Goal: Obtain resource: Download file/media

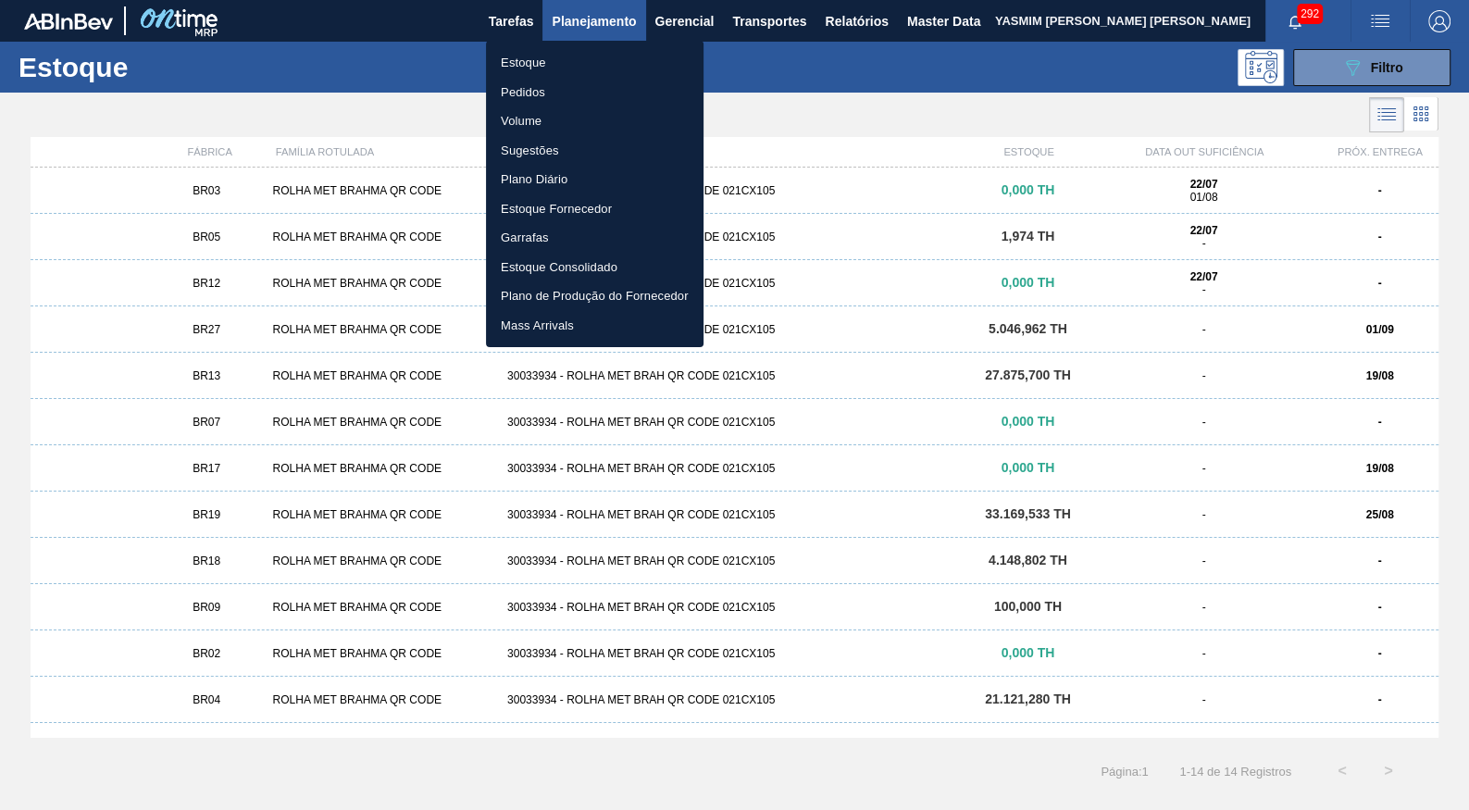
click at [843, 18] on div at bounding box center [734, 405] width 1469 height 810
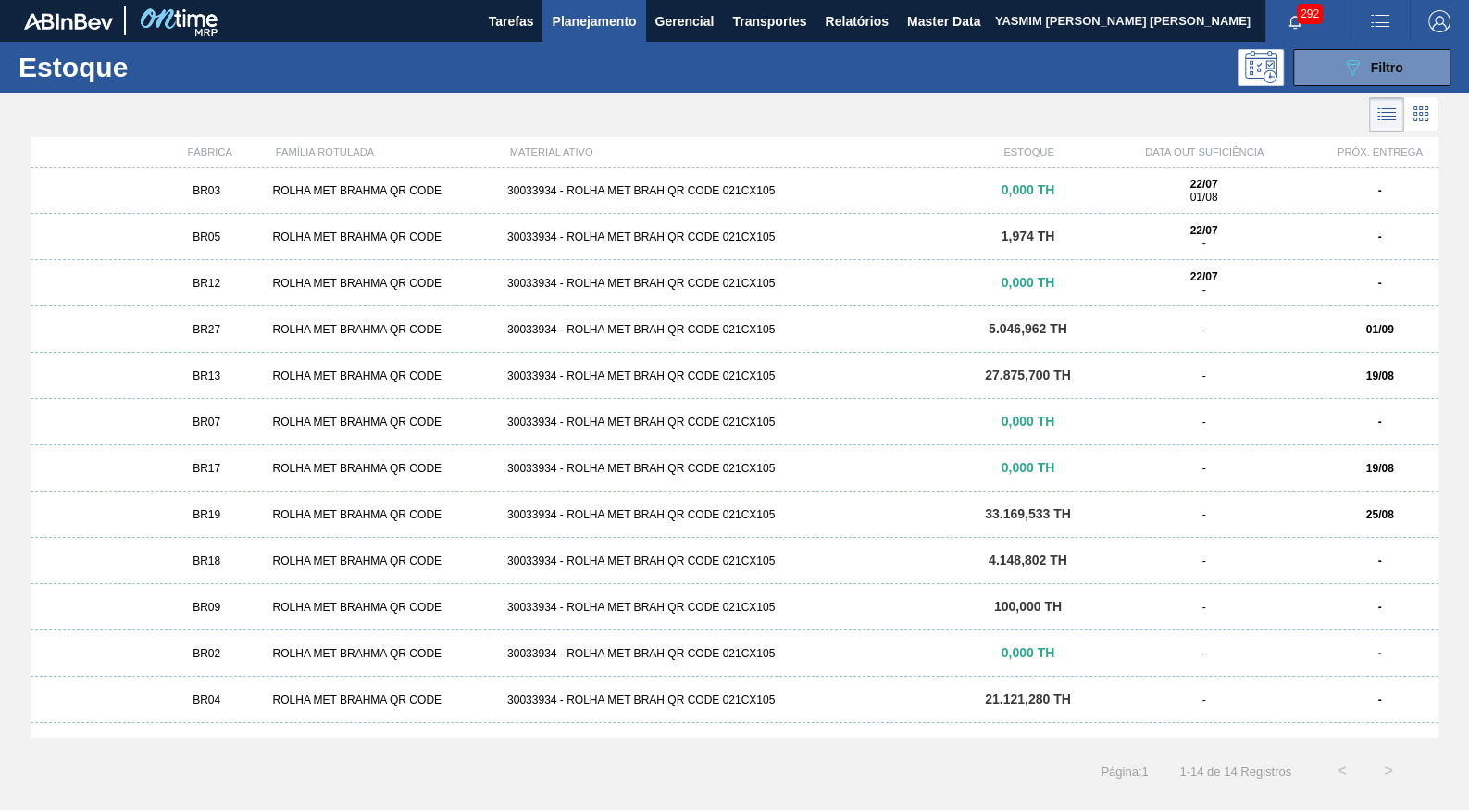
click at [843, 0] on body "Tarefas Planejamento Gerencial Transportes Relatórios Master Data YASMIM [PERSO…" at bounding box center [734, 0] width 1469 height 0
click at [850, 18] on span "Relatórios" at bounding box center [856, 21] width 63 height 22
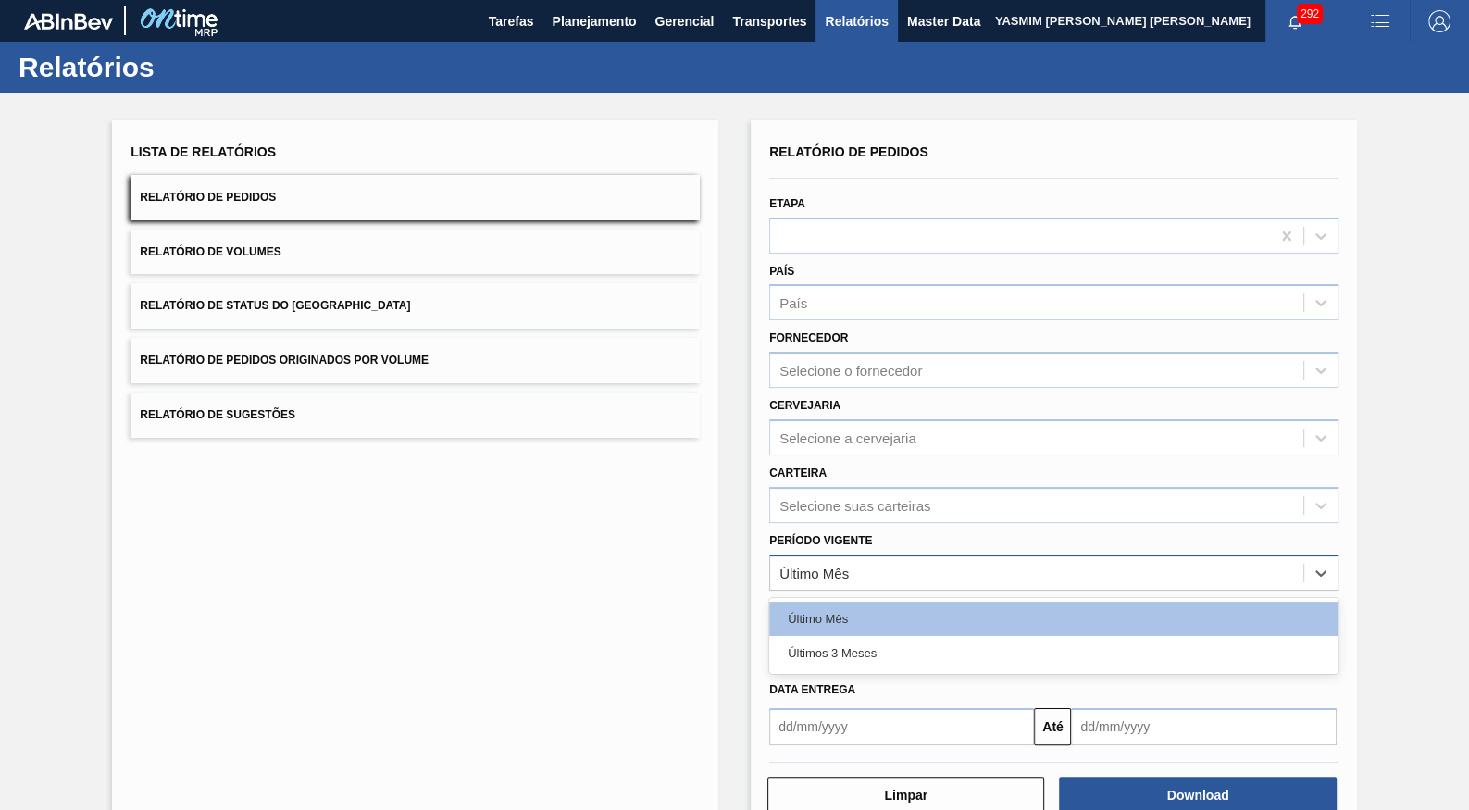
click at [855, 559] on div "Último Mês" at bounding box center [1036, 572] width 533 height 27
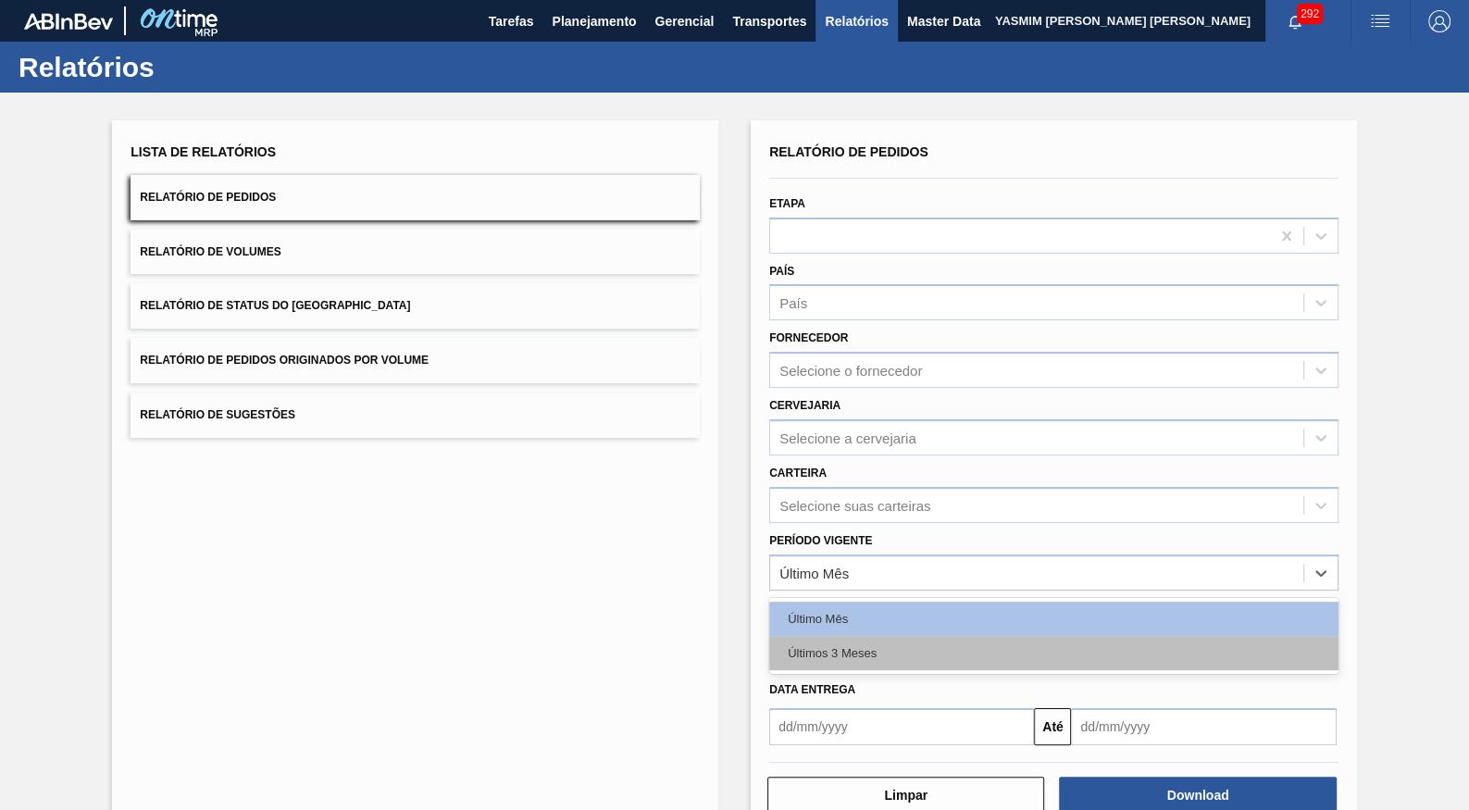
click at [852, 640] on div "Últimos 3 Meses" at bounding box center [1053, 653] width 569 height 34
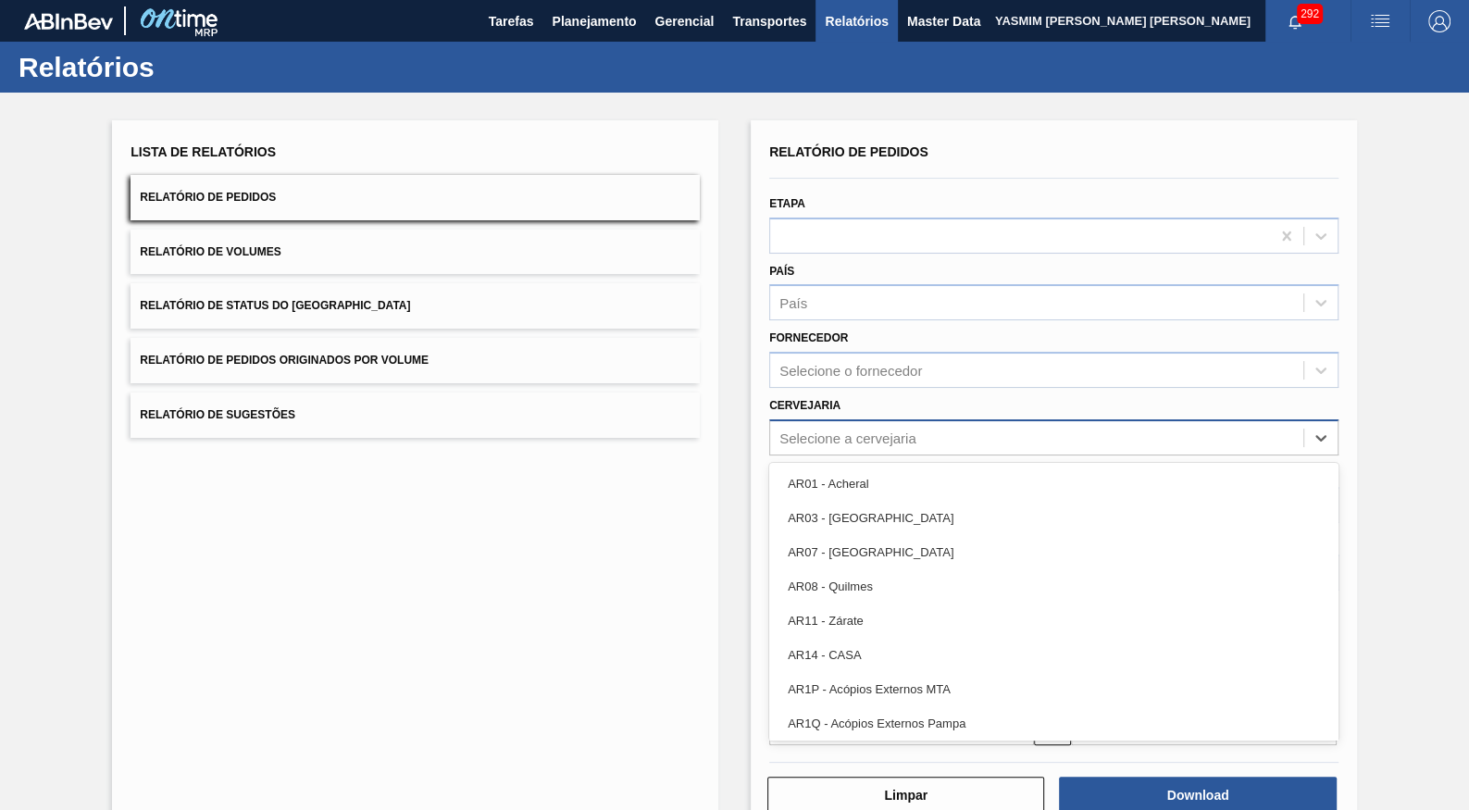
click at [861, 429] on div "Selecione a cervejaria" at bounding box center [847, 437] width 137 height 16
type input "21"
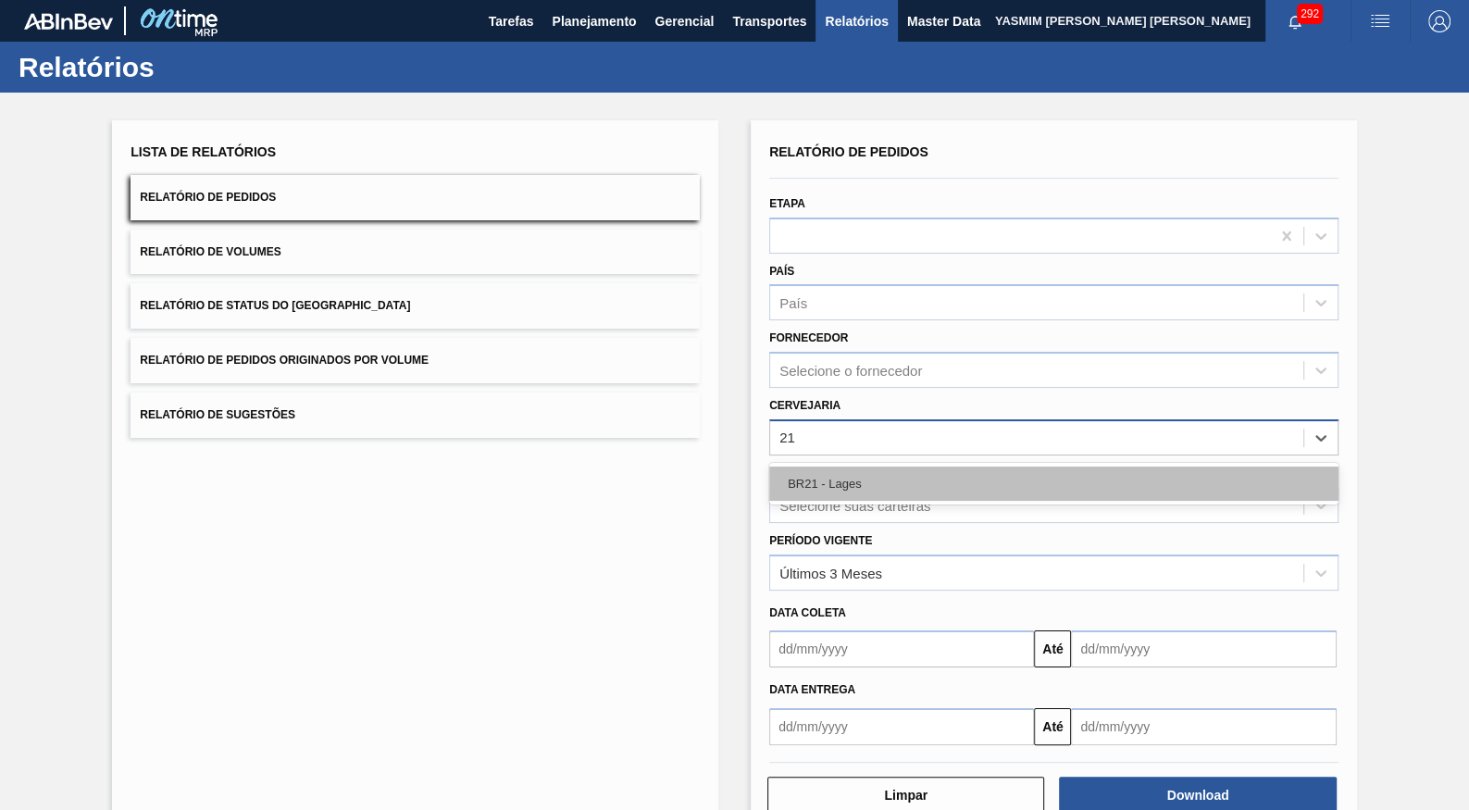
click at [859, 467] on div "BR21 - Lages" at bounding box center [1053, 484] width 569 height 34
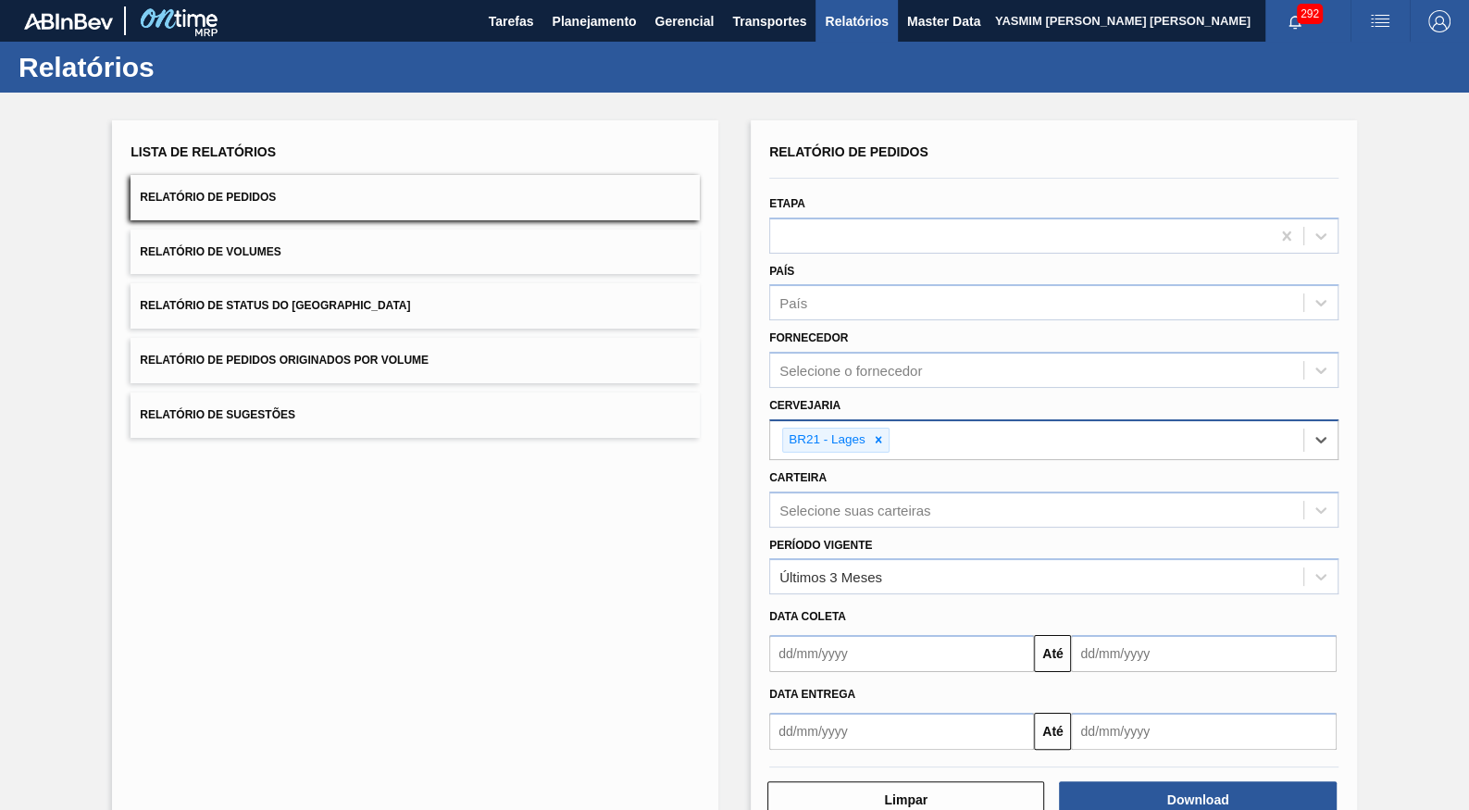
click at [864, 635] on input "text" at bounding box center [901, 653] width 265 height 37
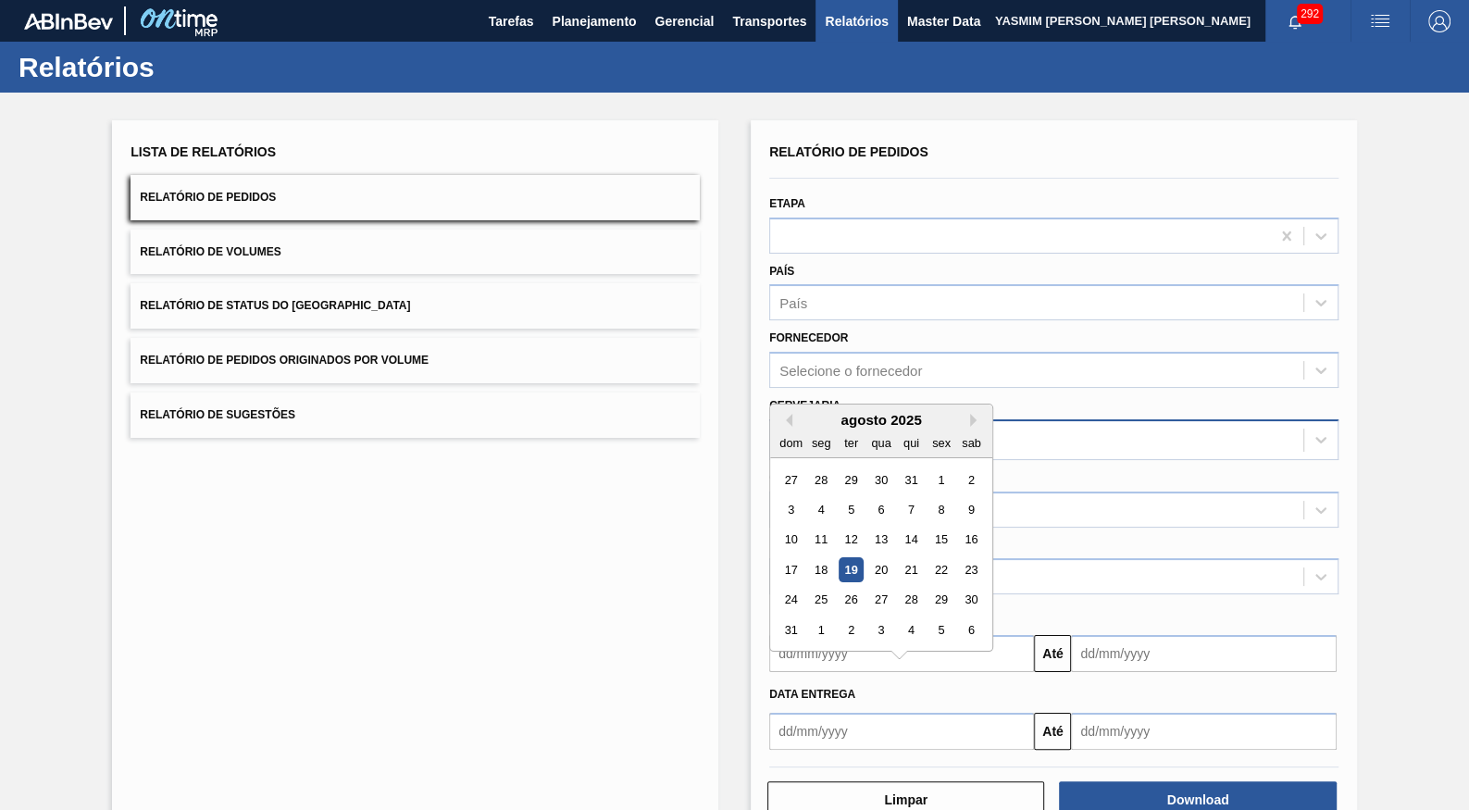
click at [1022, 528] on div "Período Vigente Últimos 3 Meses" at bounding box center [1054, 562] width 584 height 68
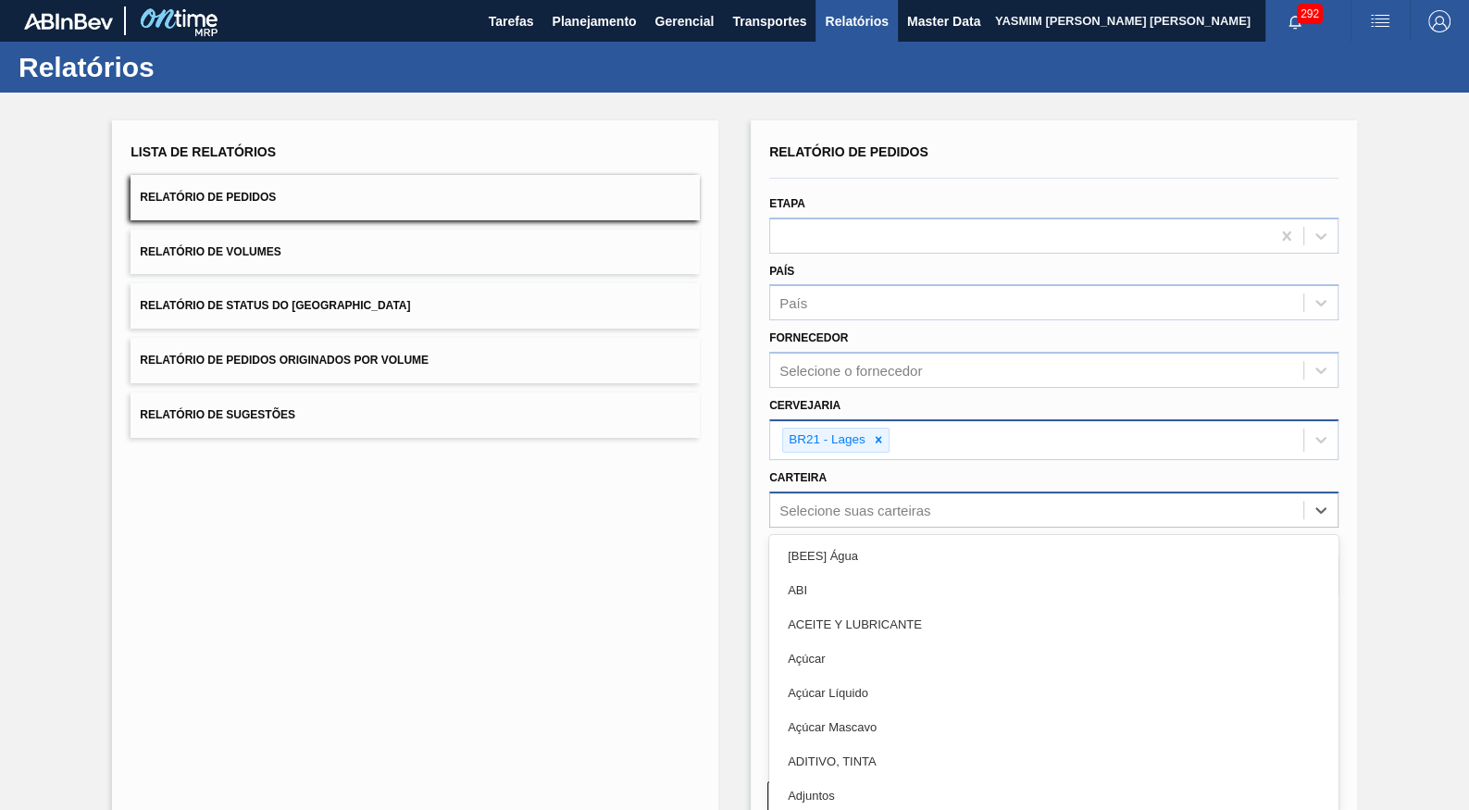
click at [1018, 496] on div "Selecione suas carteiras" at bounding box center [1036, 509] width 533 height 27
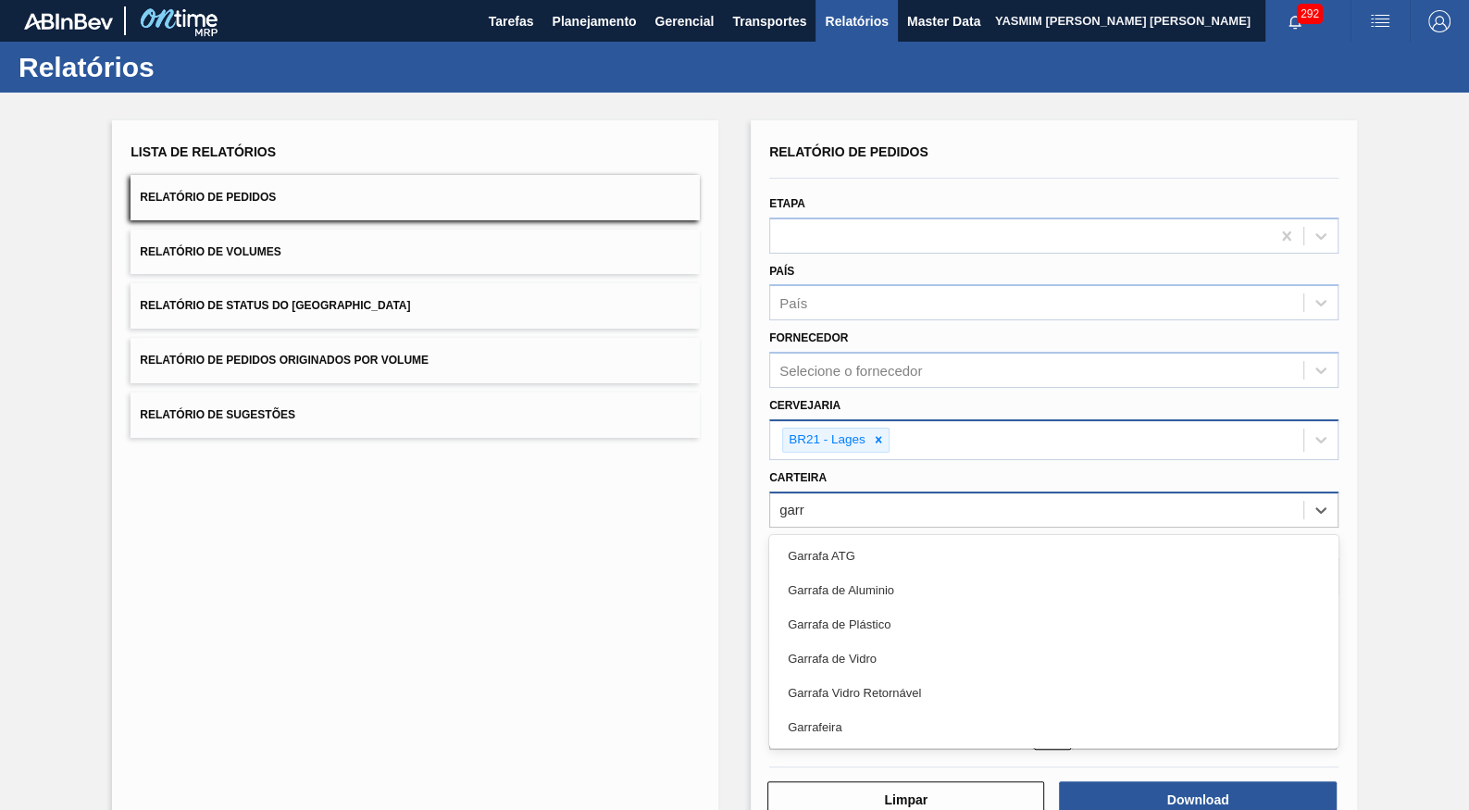
type input "garra"
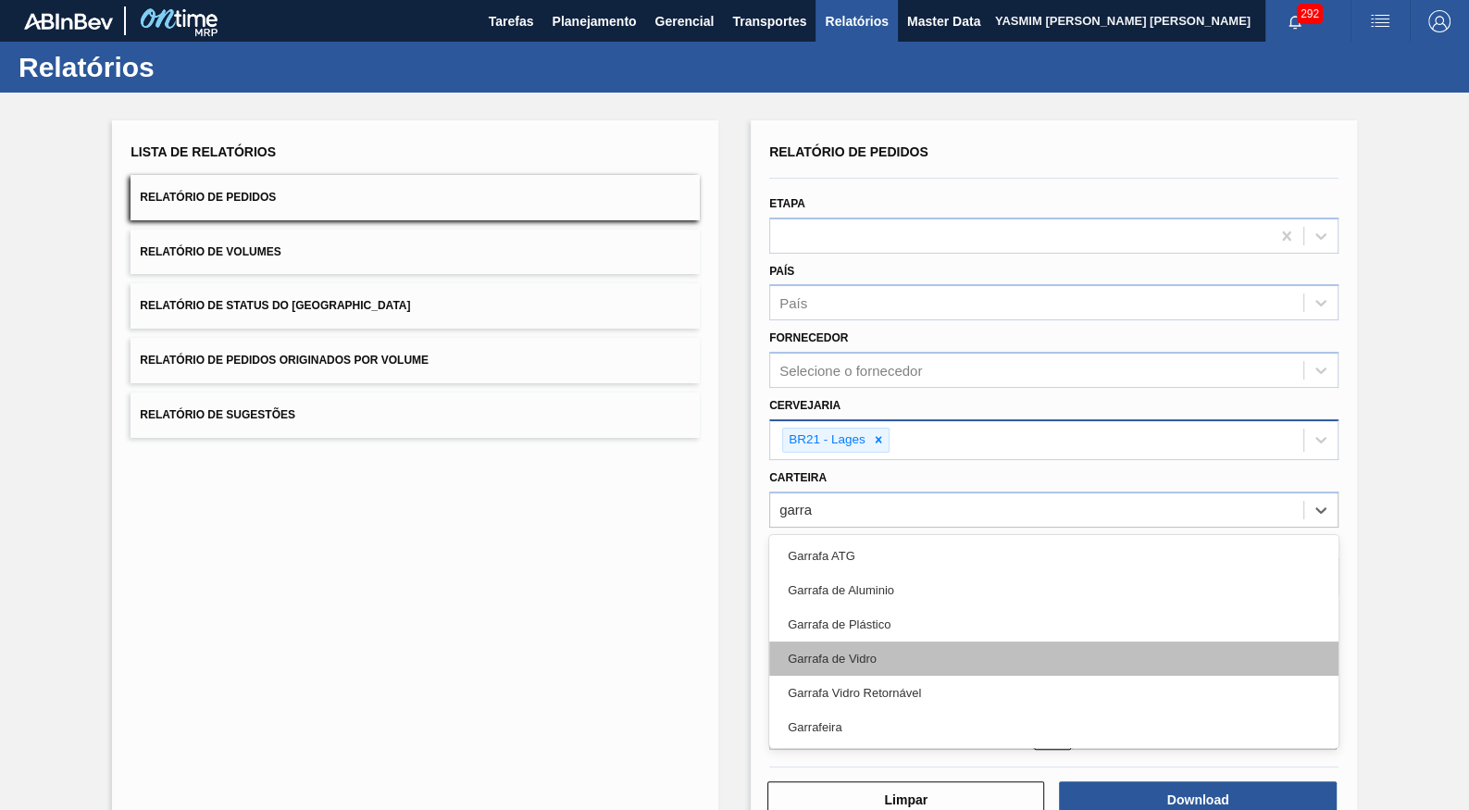
click at [1075, 641] on div "Garrafa de Vidro" at bounding box center [1053, 658] width 569 height 34
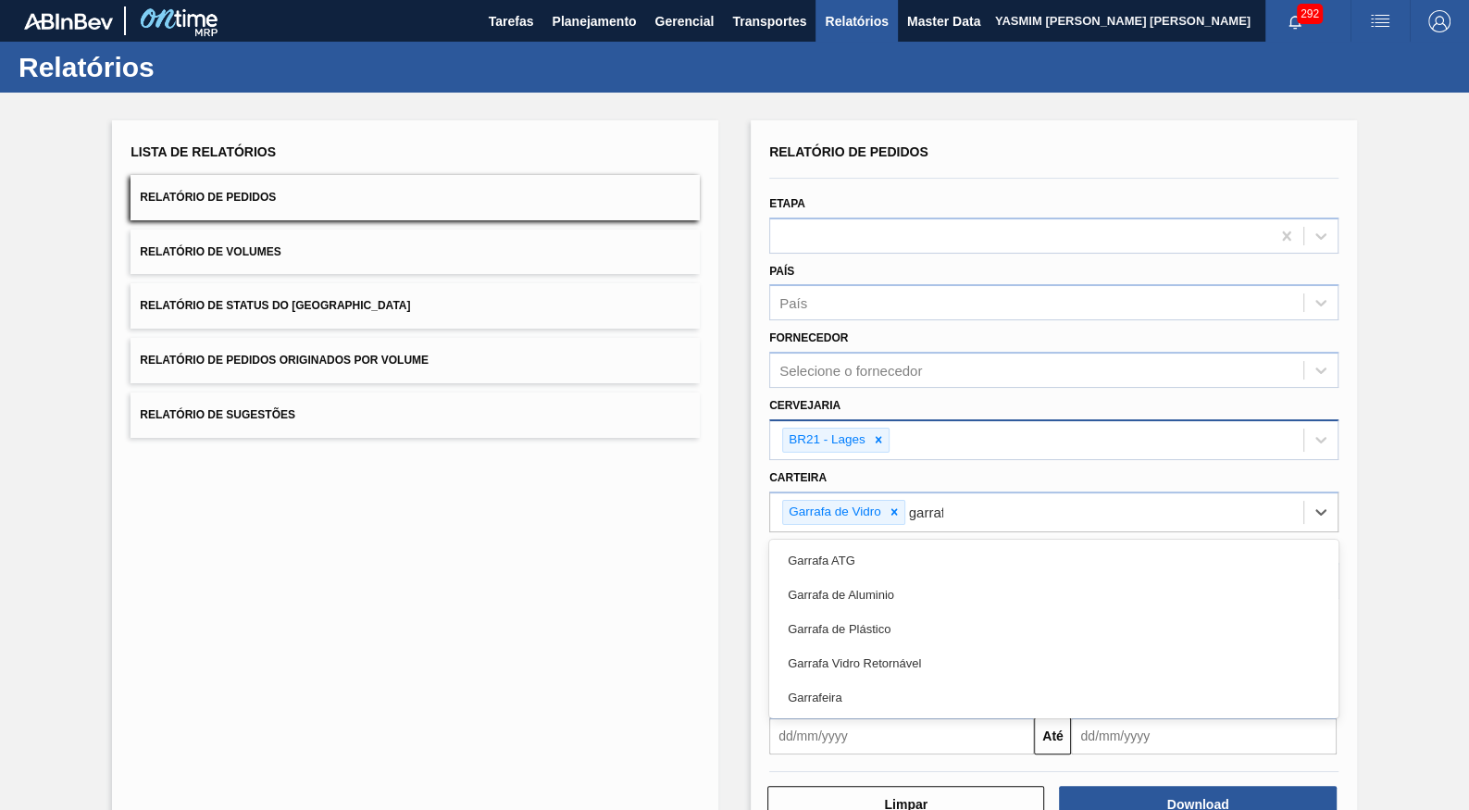
type input "garrafa"
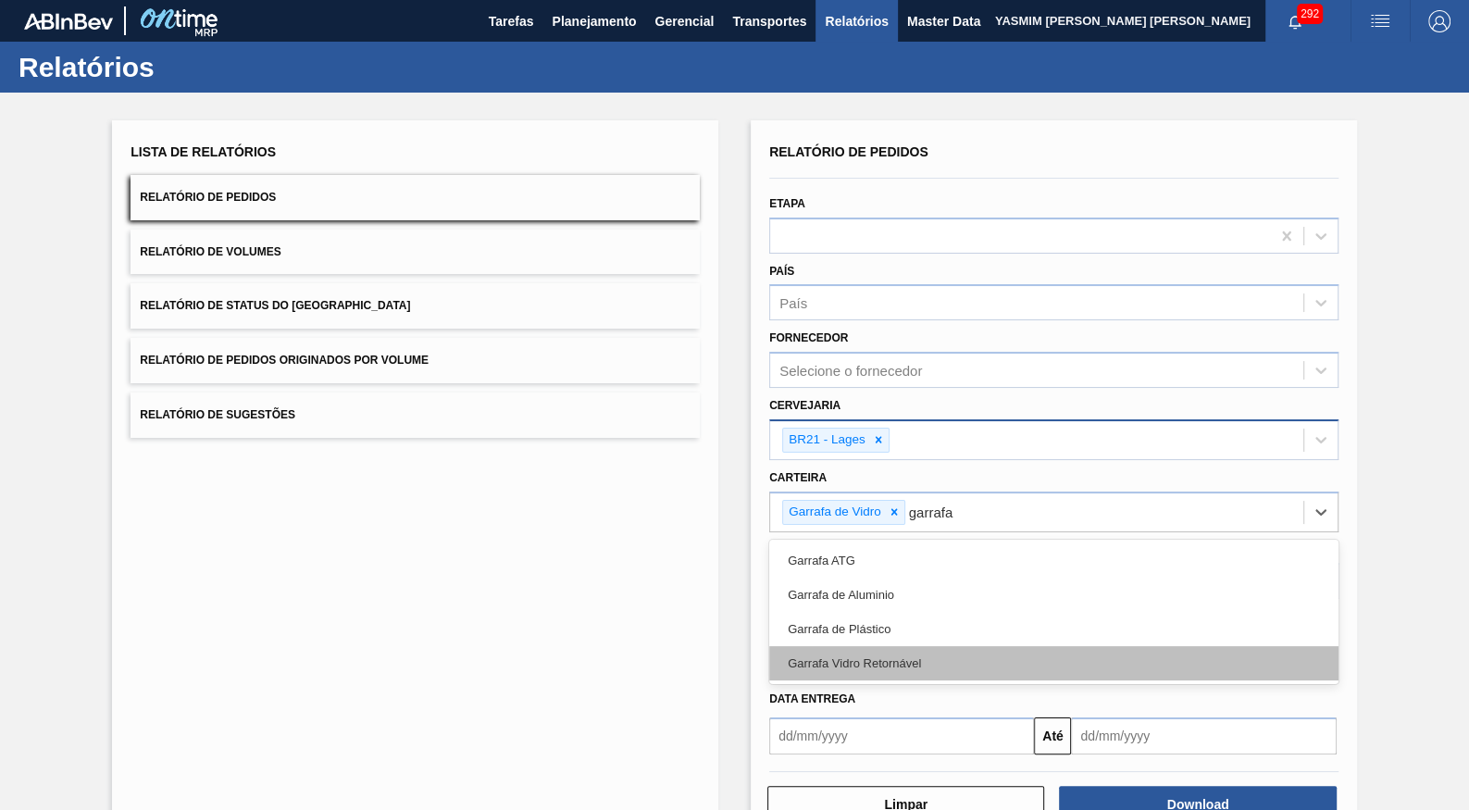
click at [1108, 646] on div "Garrafa Vidro Retornável" at bounding box center [1053, 663] width 569 height 34
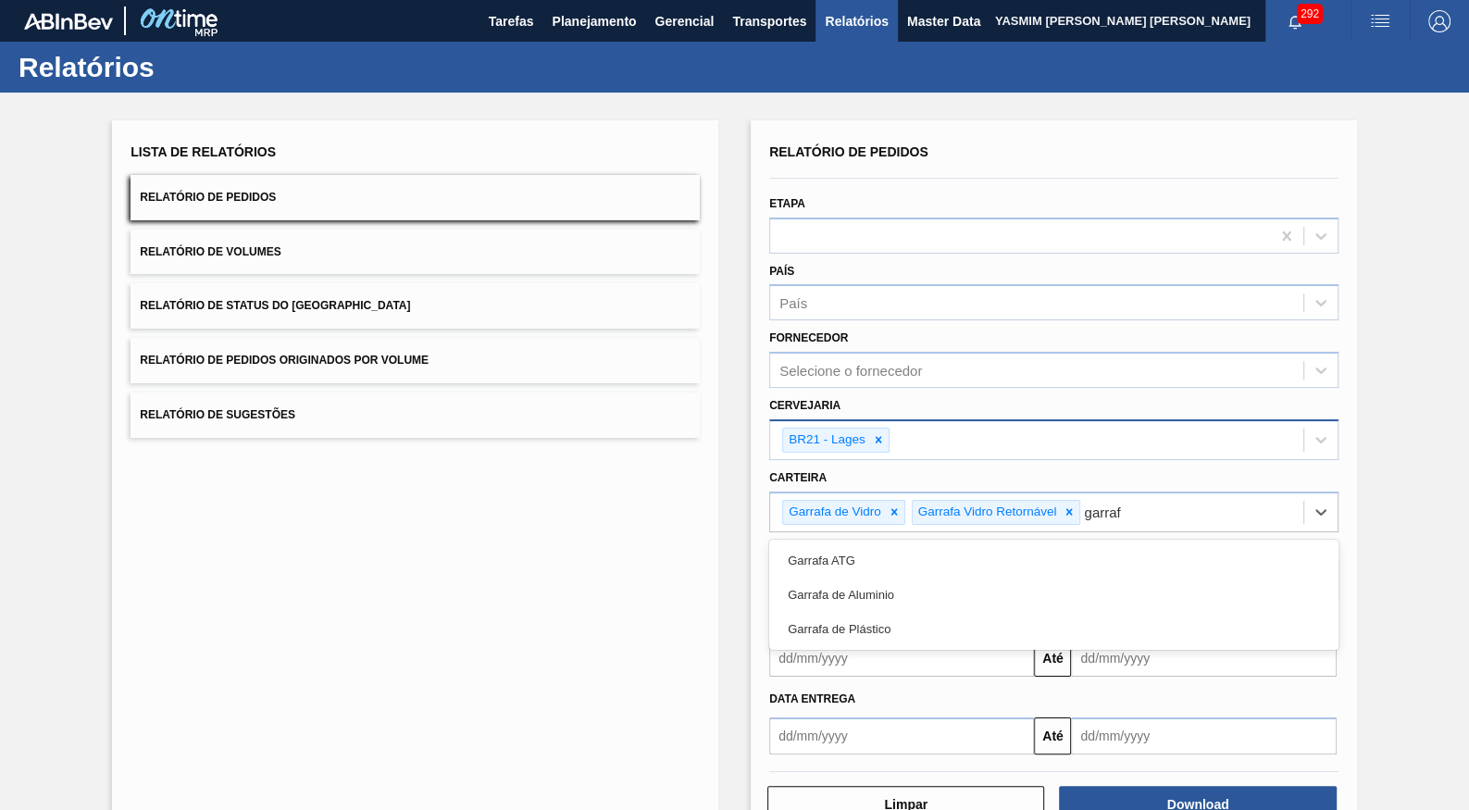
type input "garrafa"
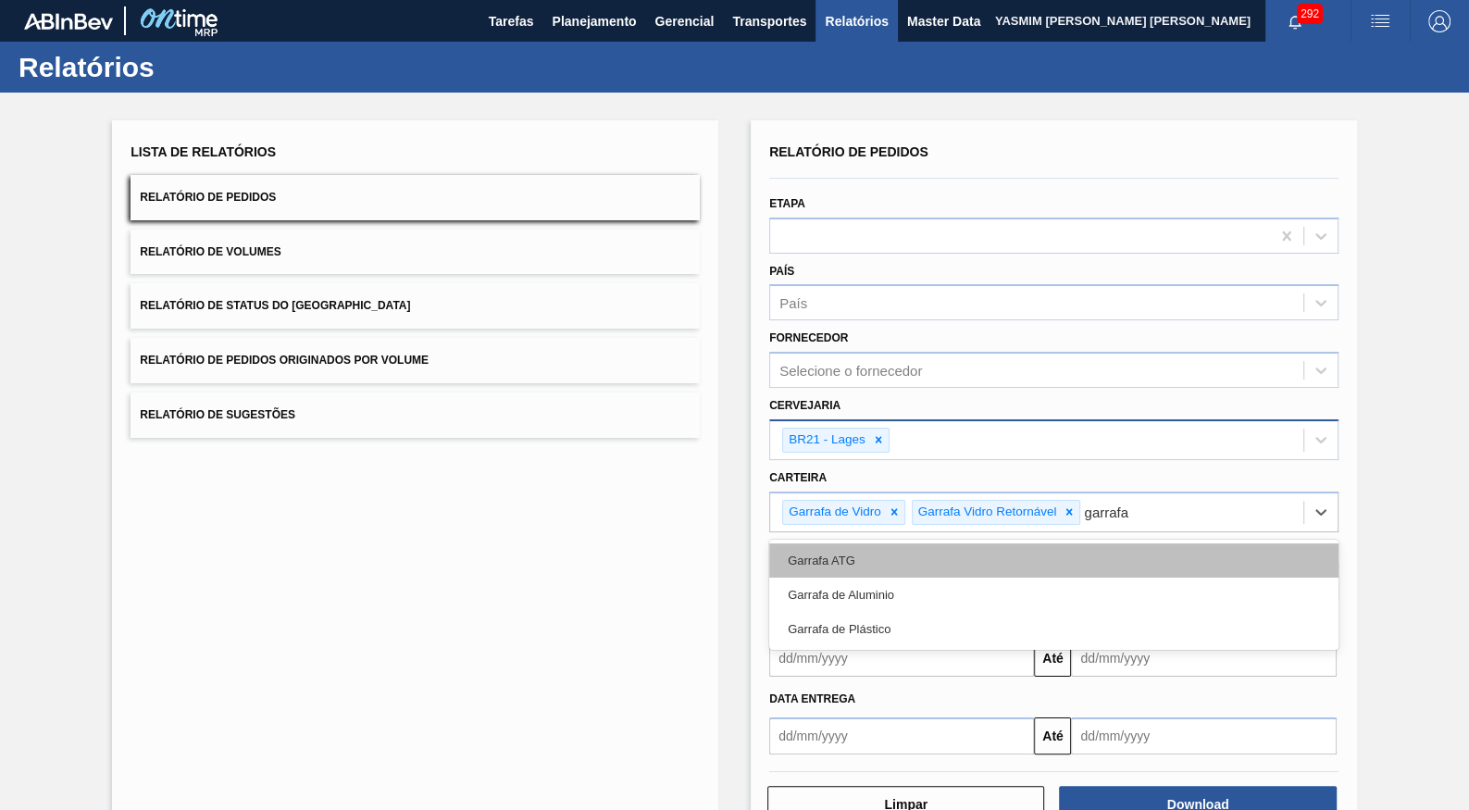
click at [814, 543] on div "Garrafa ATG" at bounding box center [1053, 560] width 569 height 34
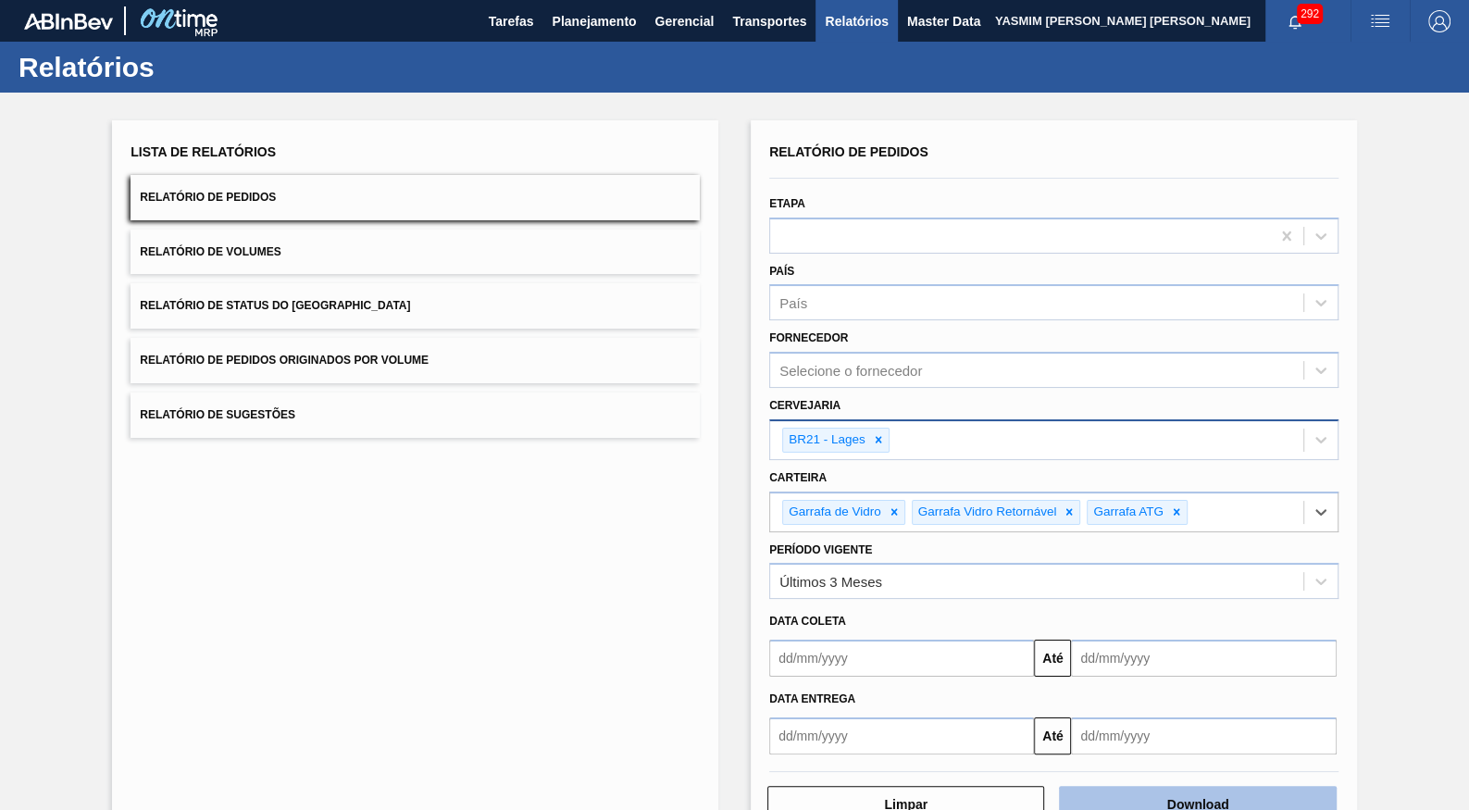
click at [1312, 786] on button "Download" at bounding box center [1197, 804] width 277 height 37
click at [592, 9] on button "Planejamento" at bounding box center [593, 21] width 103 height 42
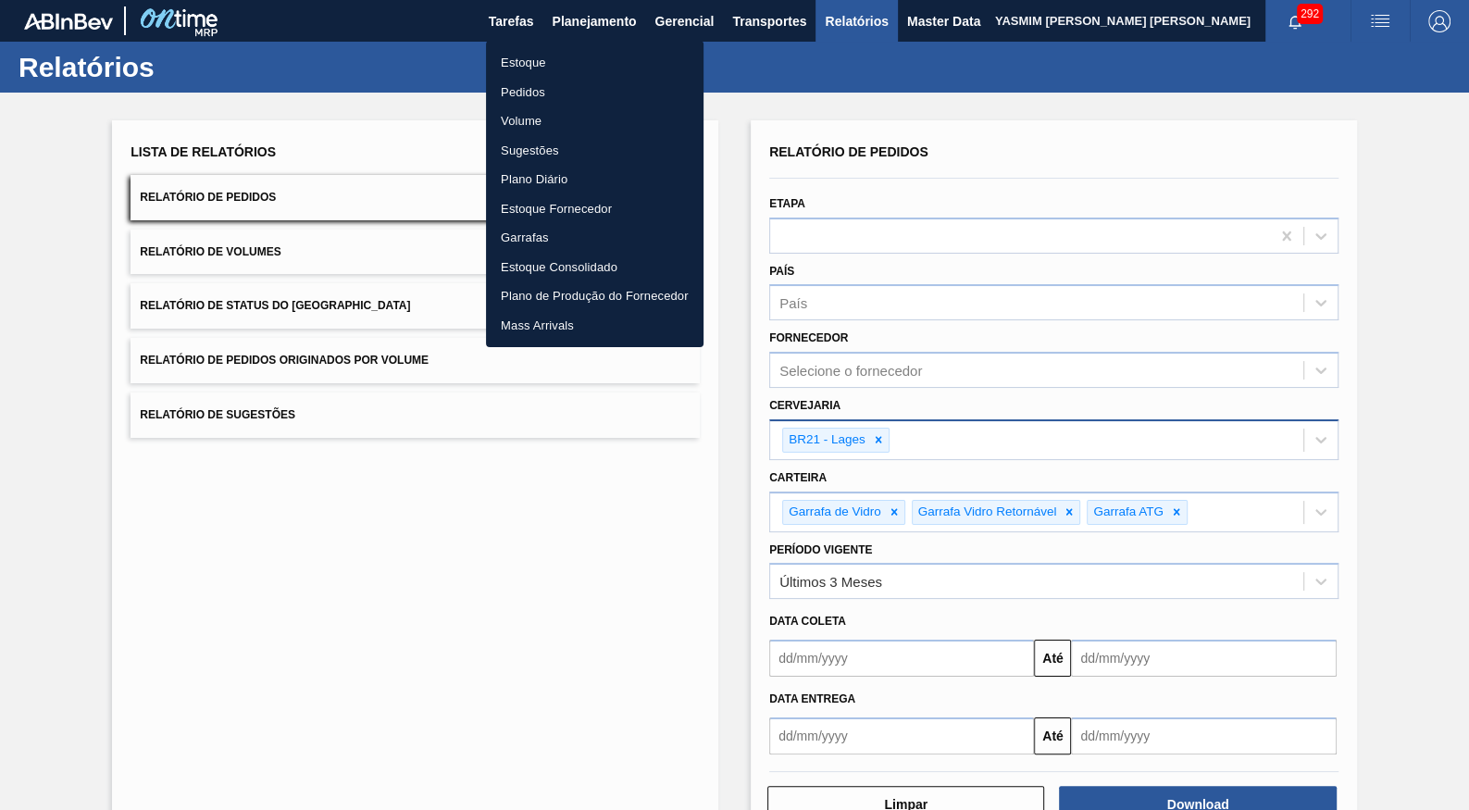
click at [565, 56] on li "Estoque" at bounding box center [595, 63] width 218 height 30
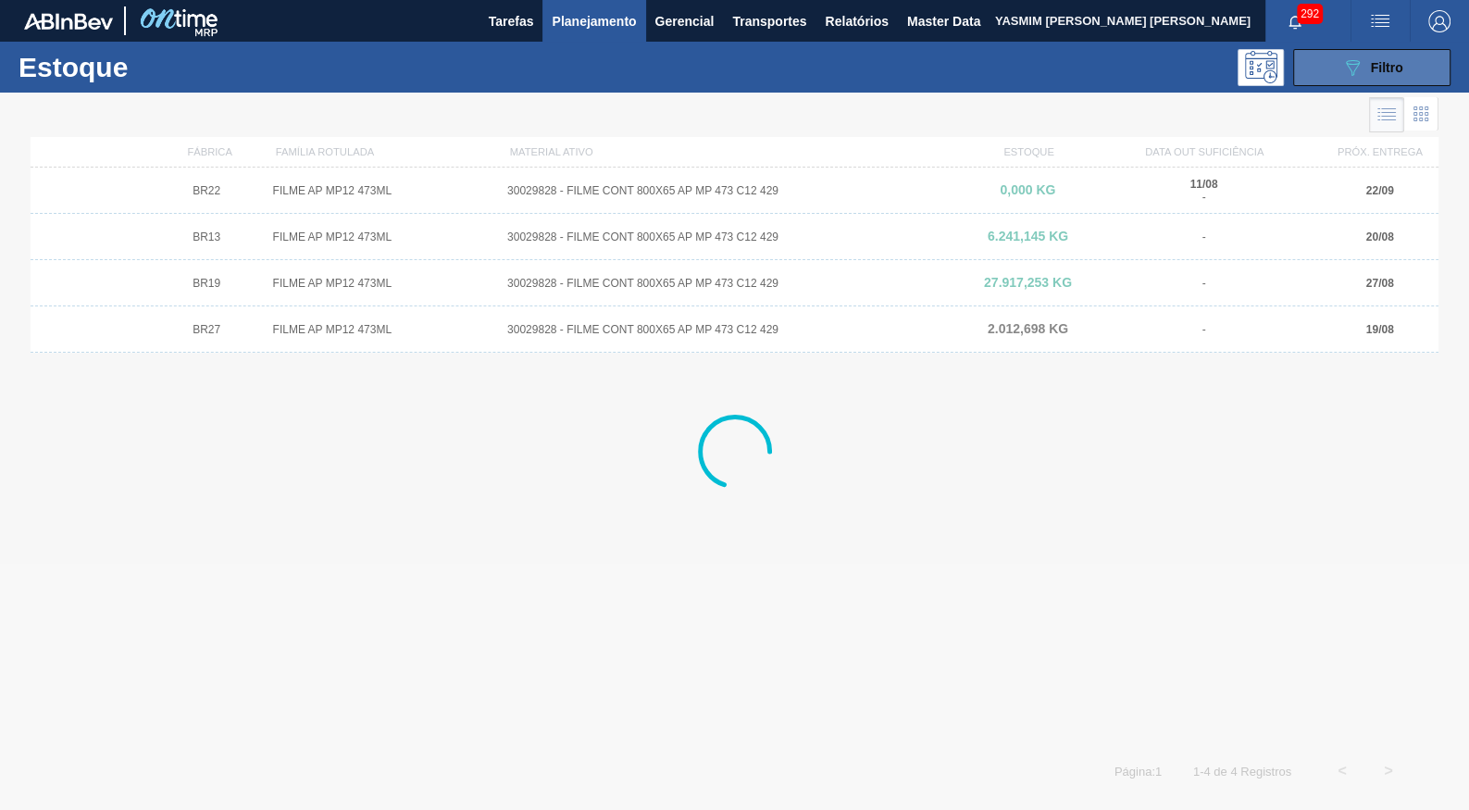
click at [1399, 66] on span "Filtro" at bounding box center [1387, 67] width 32 height 15
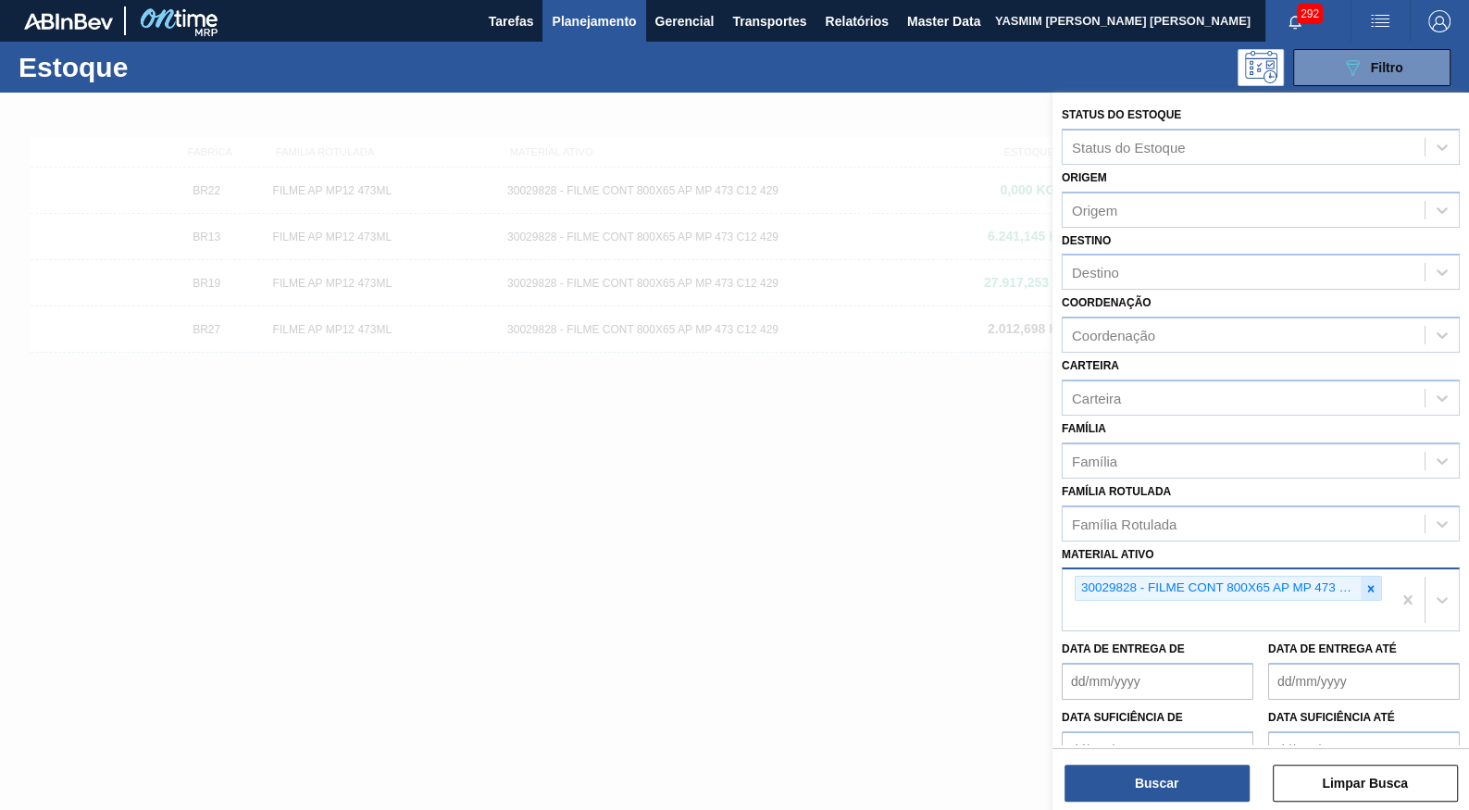
click at [1362, 577] on div at bounding box center [1371, 588] width 20 height 23
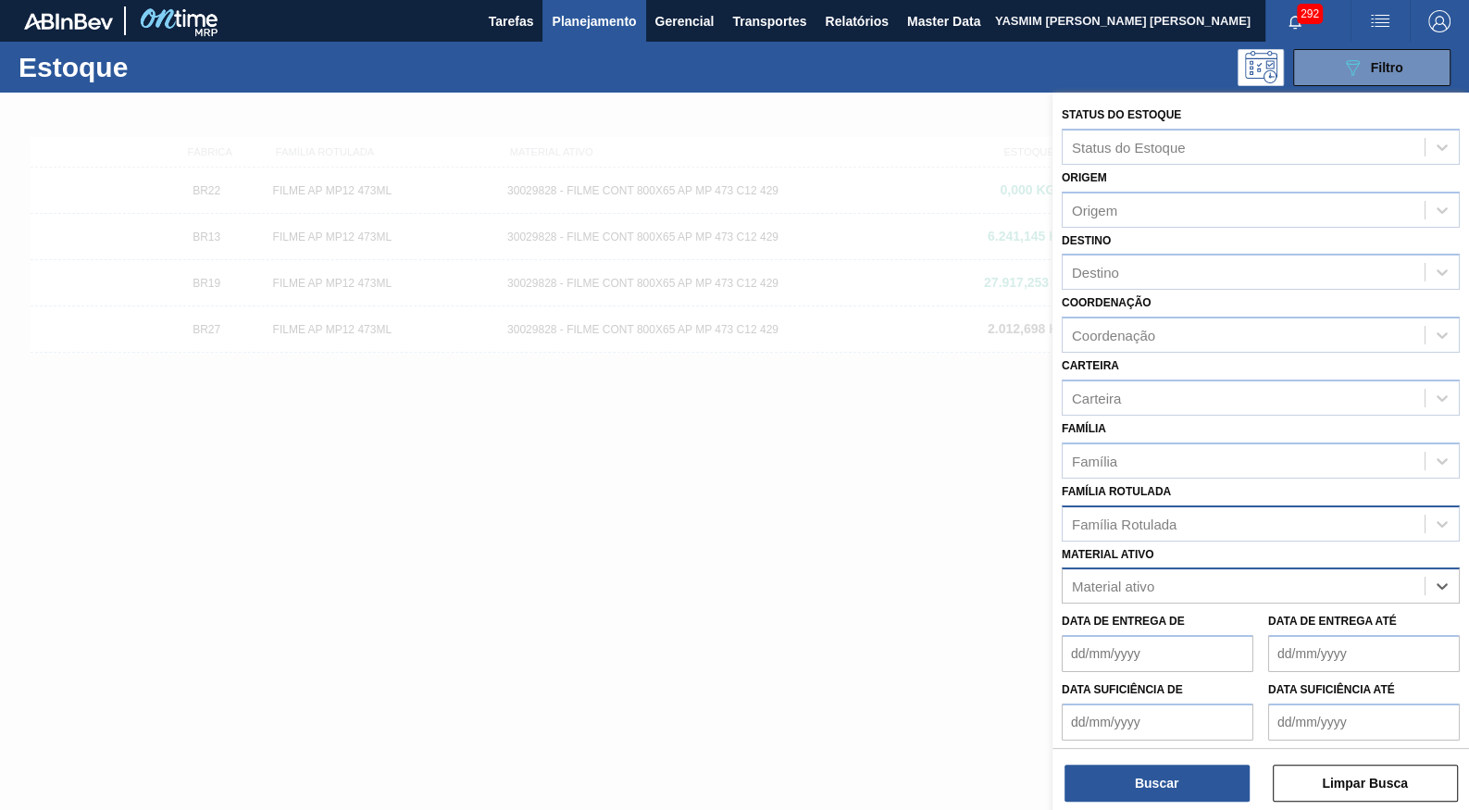
click at [1300, 510] on div "Família Rotulada" at bounding box center [1244, 523] width 362 height 27
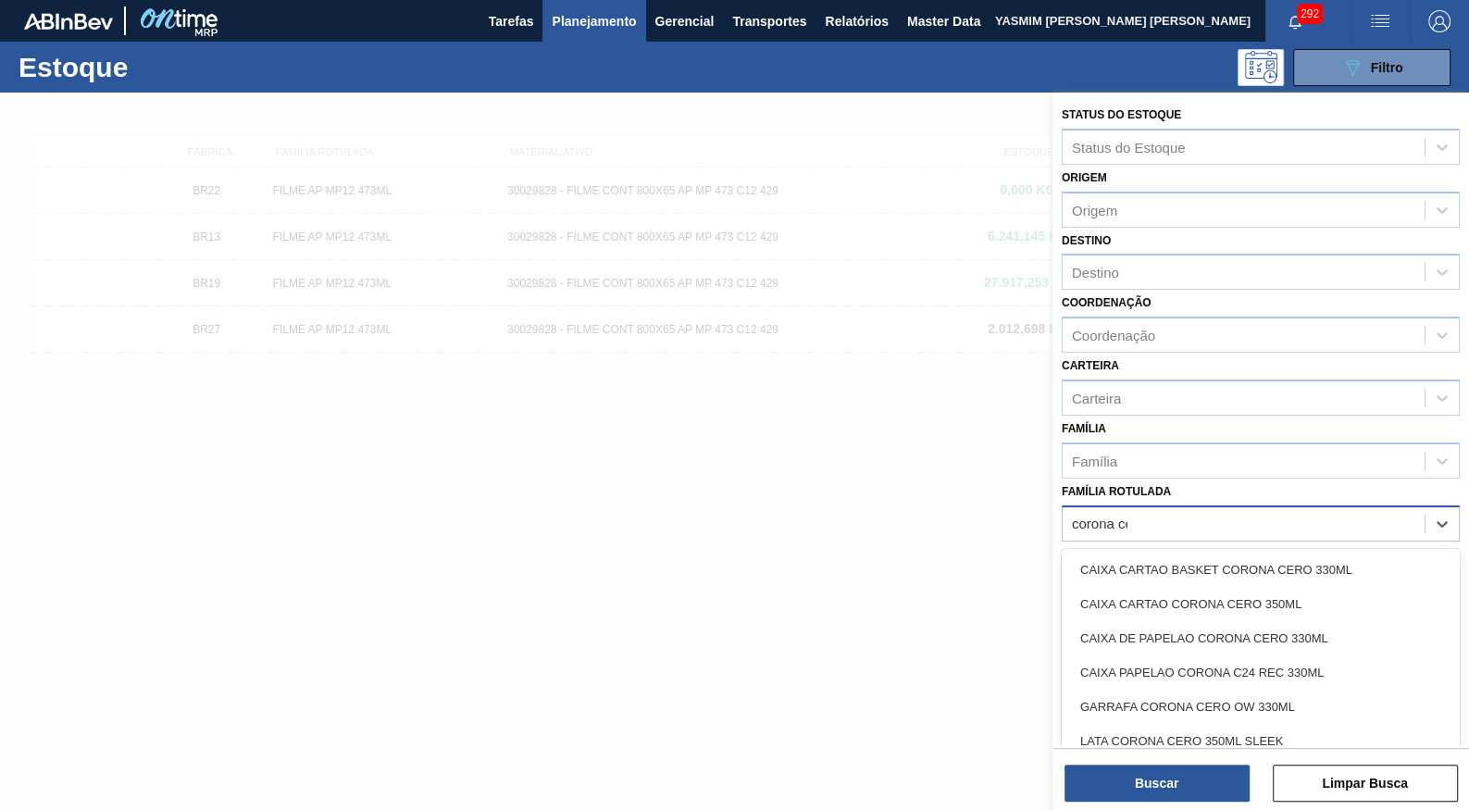
type Rotulada "corona cero"
drag, startPoint x: 1270, startPoint y: 652, endPoint x: 1207, endPoint y: 710, distance: 85.8
click at [1269, 655] on div "GARRAFA CORONA CERO OW 330ML" at bounding box center [1261, 672] width 398 height 34
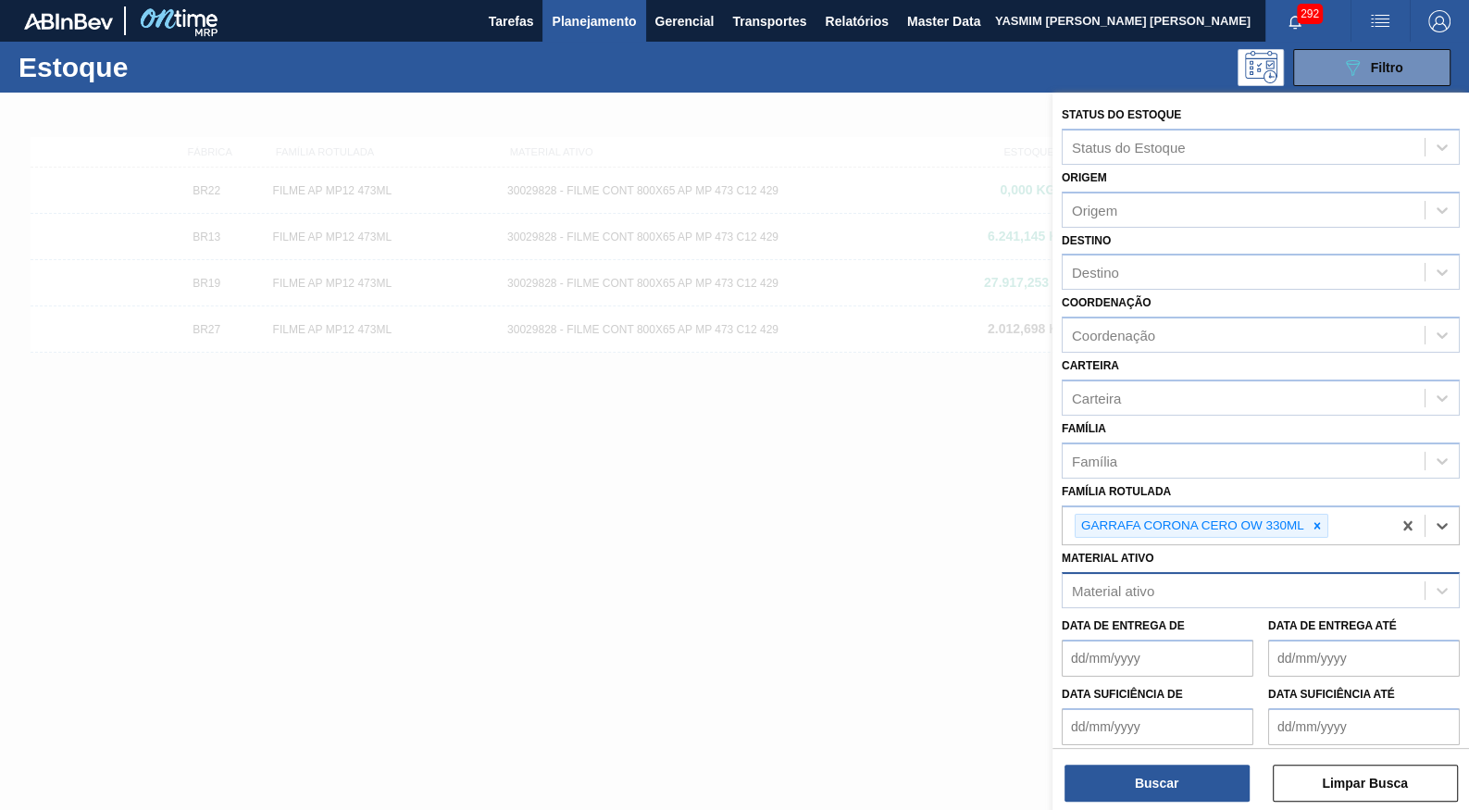
click at [1129, 806] on div "Status do Estoque Status do Estoque Origem Origem Destino Destino Coordenação C…" at bounding box center [1260, 453] width 417 height 721
click at [1126, 787] on button "Buscar" at bounding box center [1156, 783] width 185 height 37
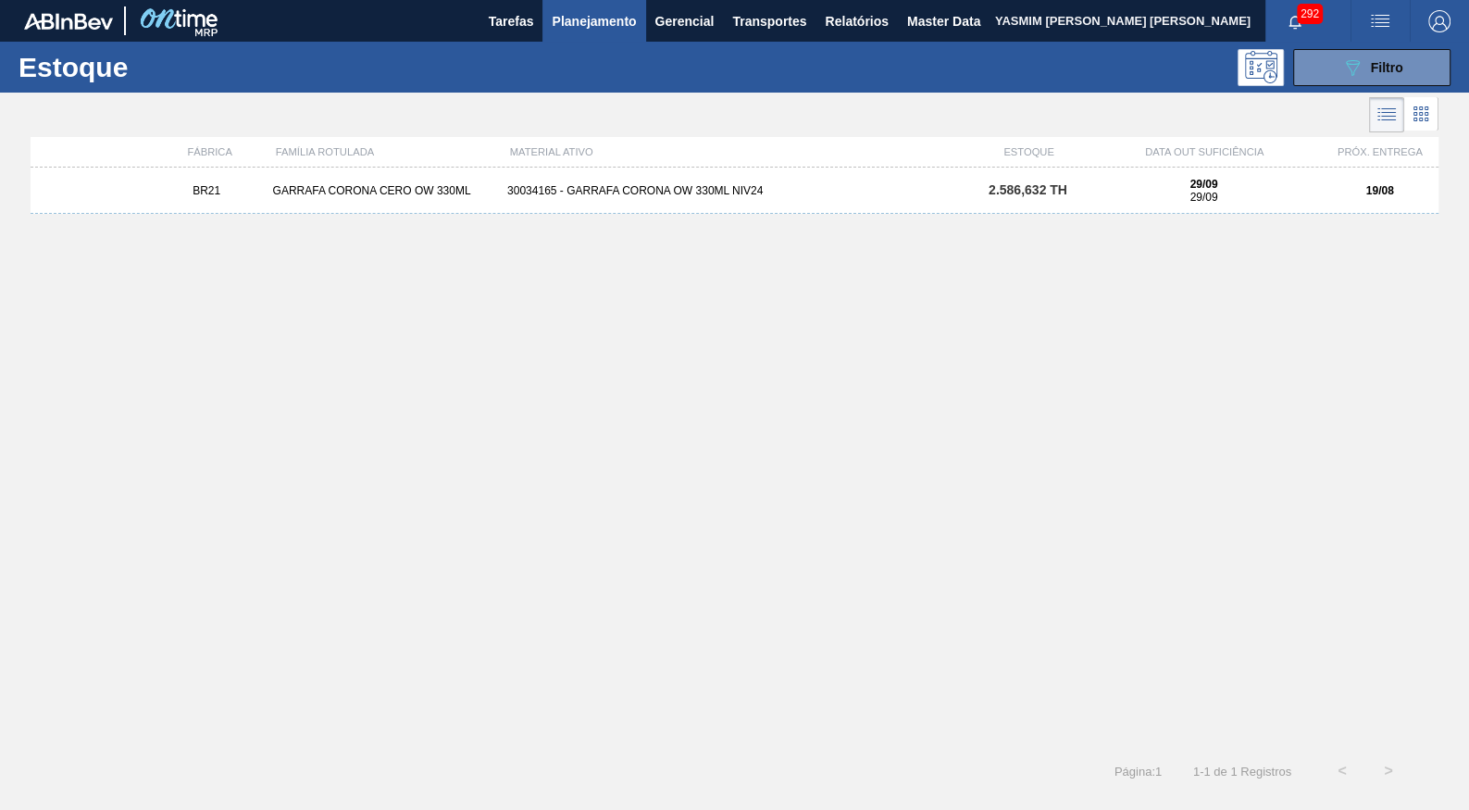
click at [433, 203] on div "BR21 GARRAFA CORONA CERO OW 330ML 30034165 - GARRAFA CORONA OW 330ML NIV24 2.58…" at bounding box center [735, 191] width 1408 height 46
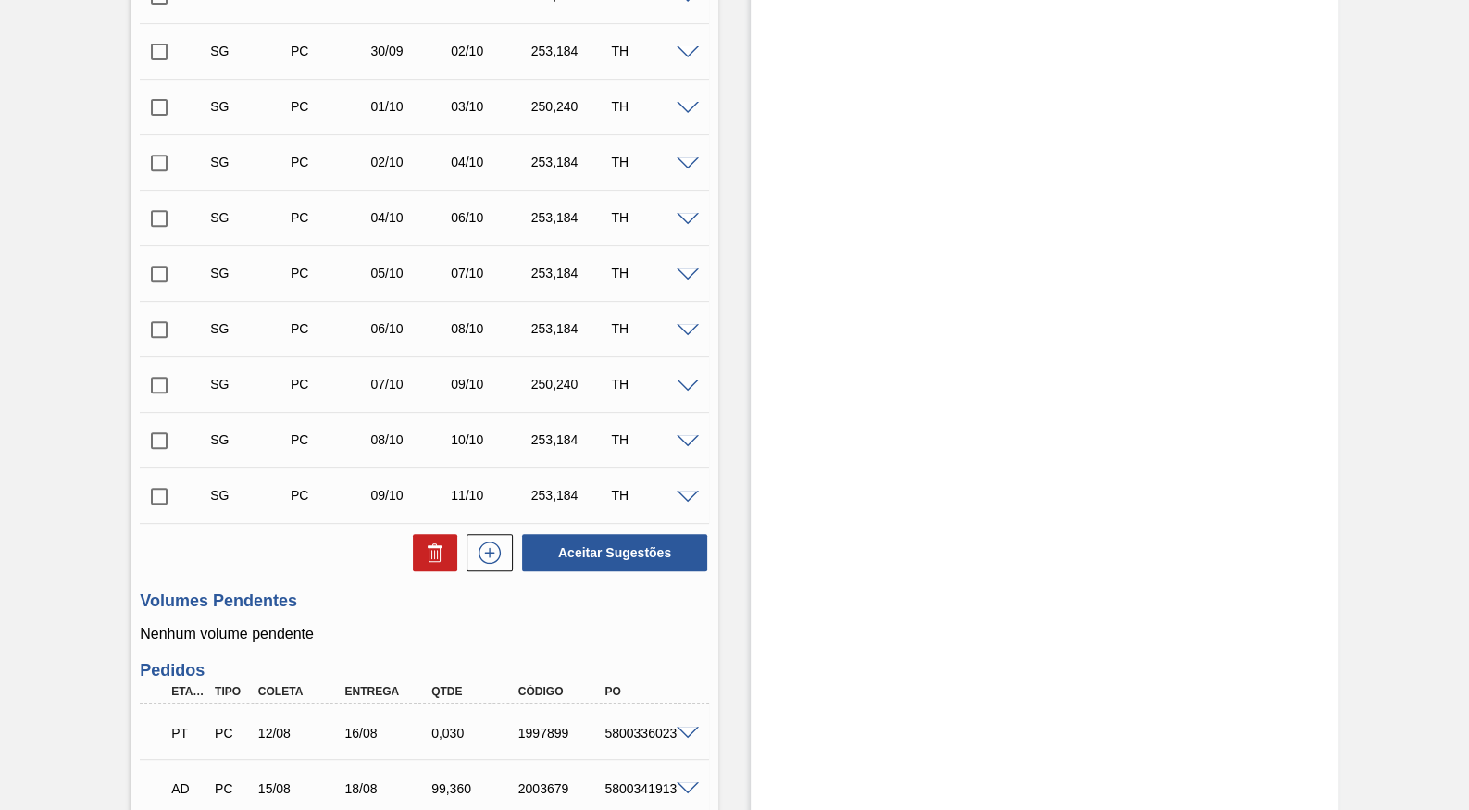
scroll to position [923, 0]
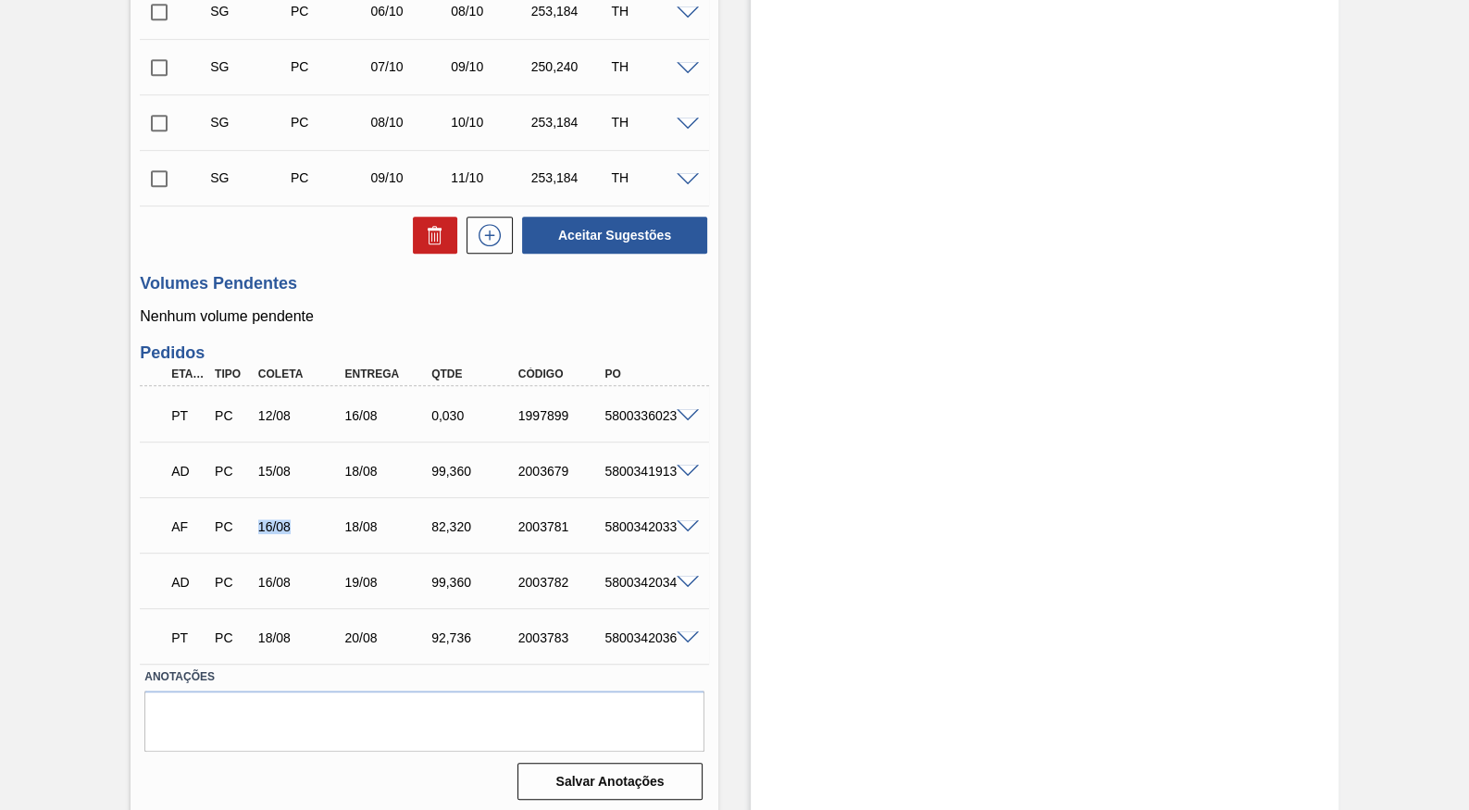
drag, startPoint x: 250, startPoint y: 510, endPoint x: 306, endPoint y: 505, distance: 56.7
click at [306, 506] on div "AF PC 16/08 18/08 82,[PHONE_NUMBER] 5800342033" at bounding box center [419, 524] width 520 height 37
drag, startPoint x: 321, startPoint y: 406, endPoint x: 395, endPoint y: 410, distance: 74.1
click at [349, 410] on div "12/08" at bounding box center [301, 415] width 95 height 15
drag, startPoint x: 342, startPoint y: 530, endPoint x: 401, endPoint y: 518, distance: 60.4
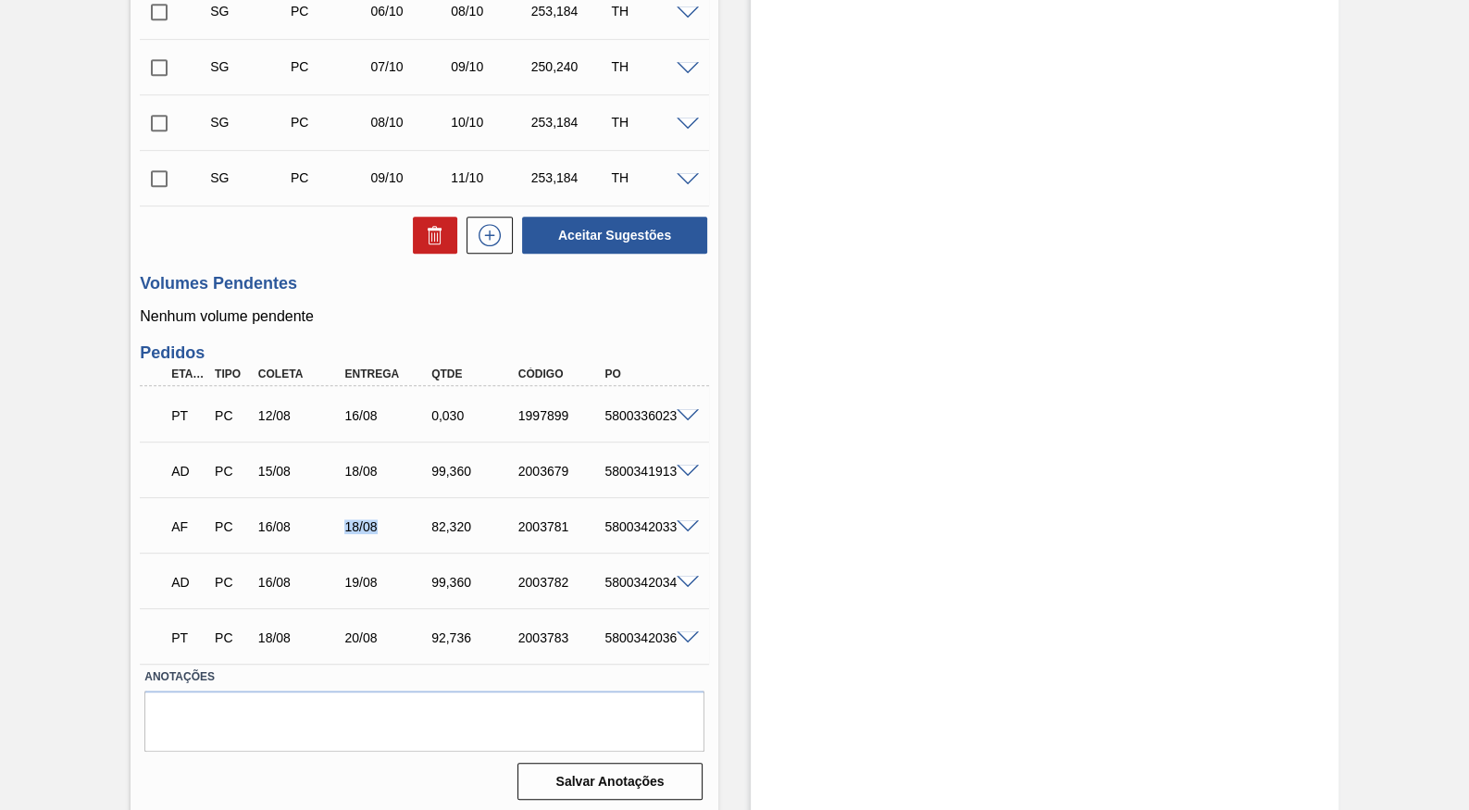
click at [401, 518] on div "AF PC 16/08 18/08 82,[PHONE_NUMBER] 5800342033" at bounding box center [419, 524] width 520 height 37
drag, startPoint x: 320, startPoint y: 588, endPoint x: 399, endPoint y: 575, distance: 79.7
click at [399, 575] on div "AD PC 16/08 19/08 99,[PHONE_NUMBER] 5800342034" at bounding box center [419, 580] width 520 height 37
click at [608, 590] on div "AD PC 16/08 19/08 99,[PHONE_NUMBER] 5800342034" at bounding box center [419, 580] width 520 height 37
click at [628, 581] on div "5800342034" at bounding box center [647, 582] width 95 height 15
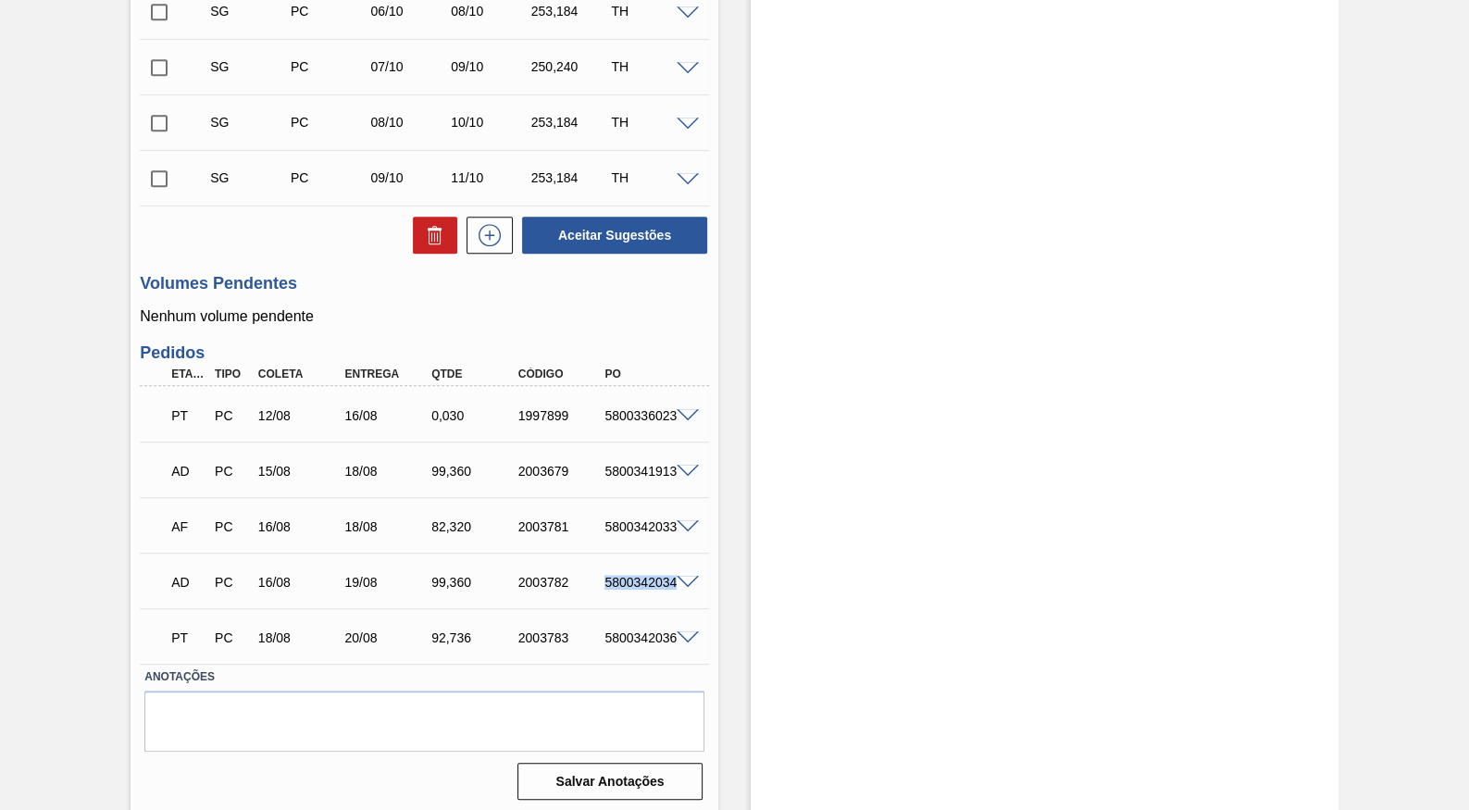
click at [628, 580] on div "5800342034" at bounding box center [647, 582] width 95 height 15
click at [408, 589] on div "AD PC 16/08 19/08 99,[PHONE_NUMBER] 5800342034" at bounding box center [419, 580] width 520 height 37
click at [644, 577] on div "5800342034" at bounding box center [647, 582] width 95 height 15
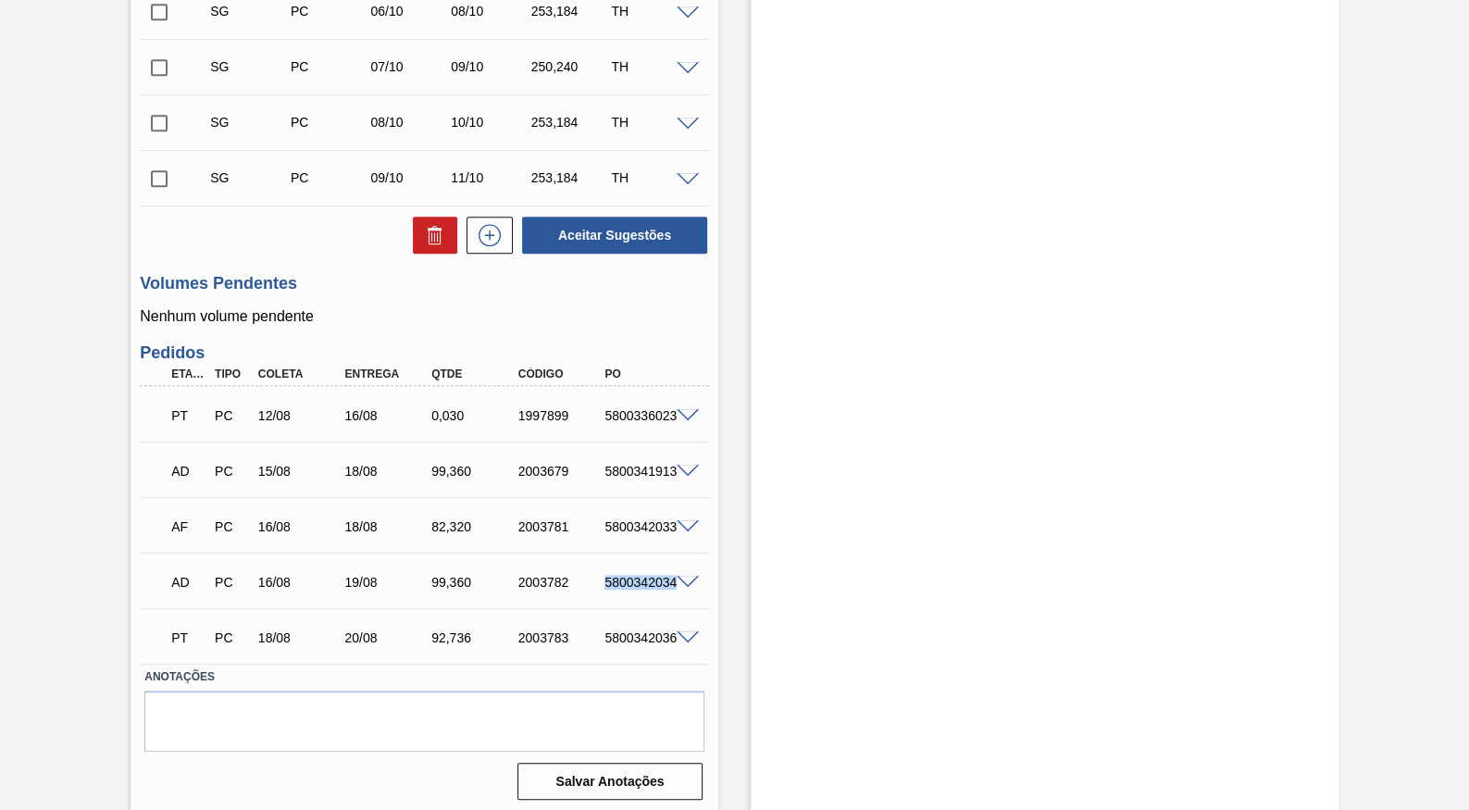
click at [644, 577] on div "5800342034" at bounding box center [647, 582] width 95 height 15
click at [689, 412] on span at bounding box center [688, 416] width 22 height 14
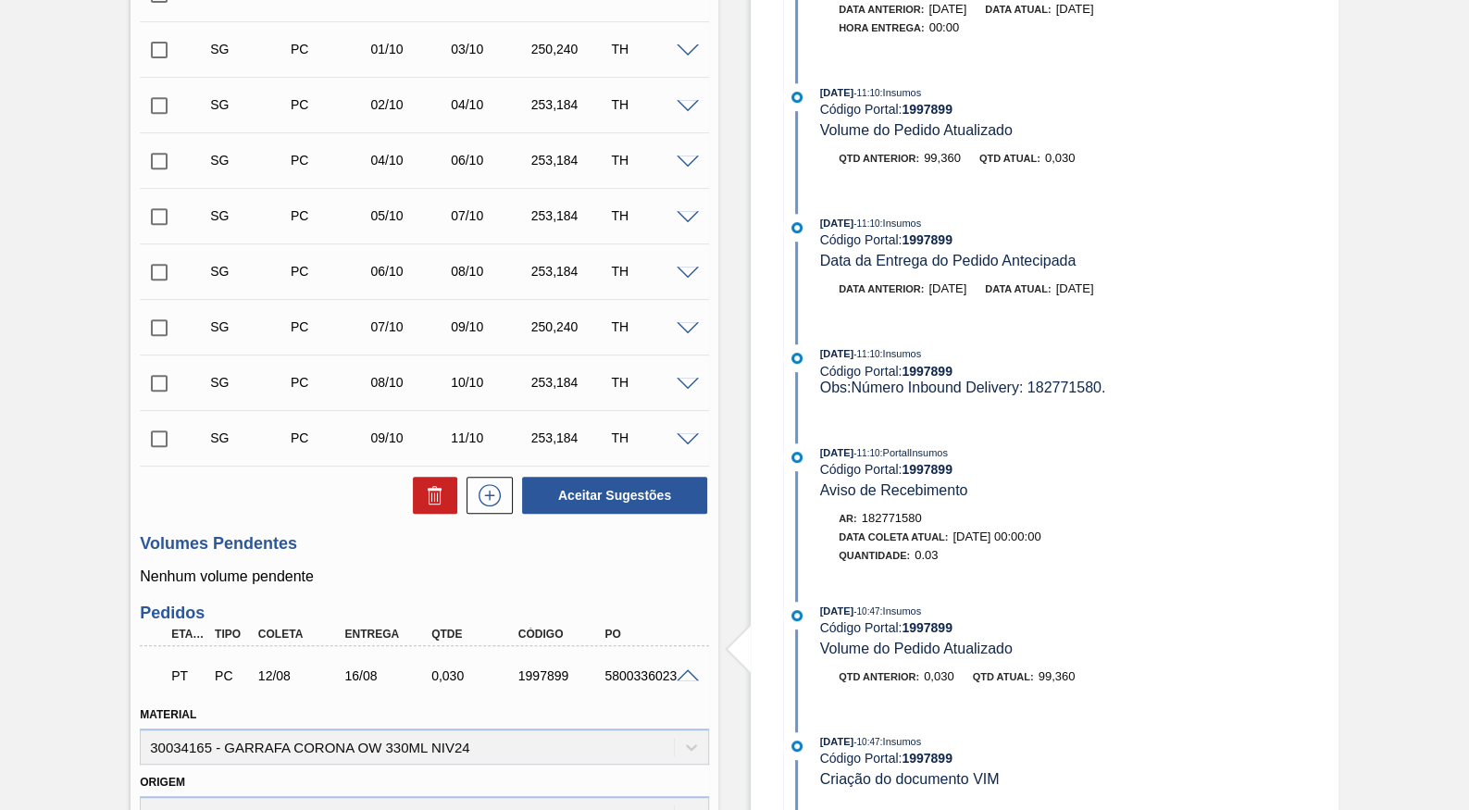
scroll to position [750, 0]
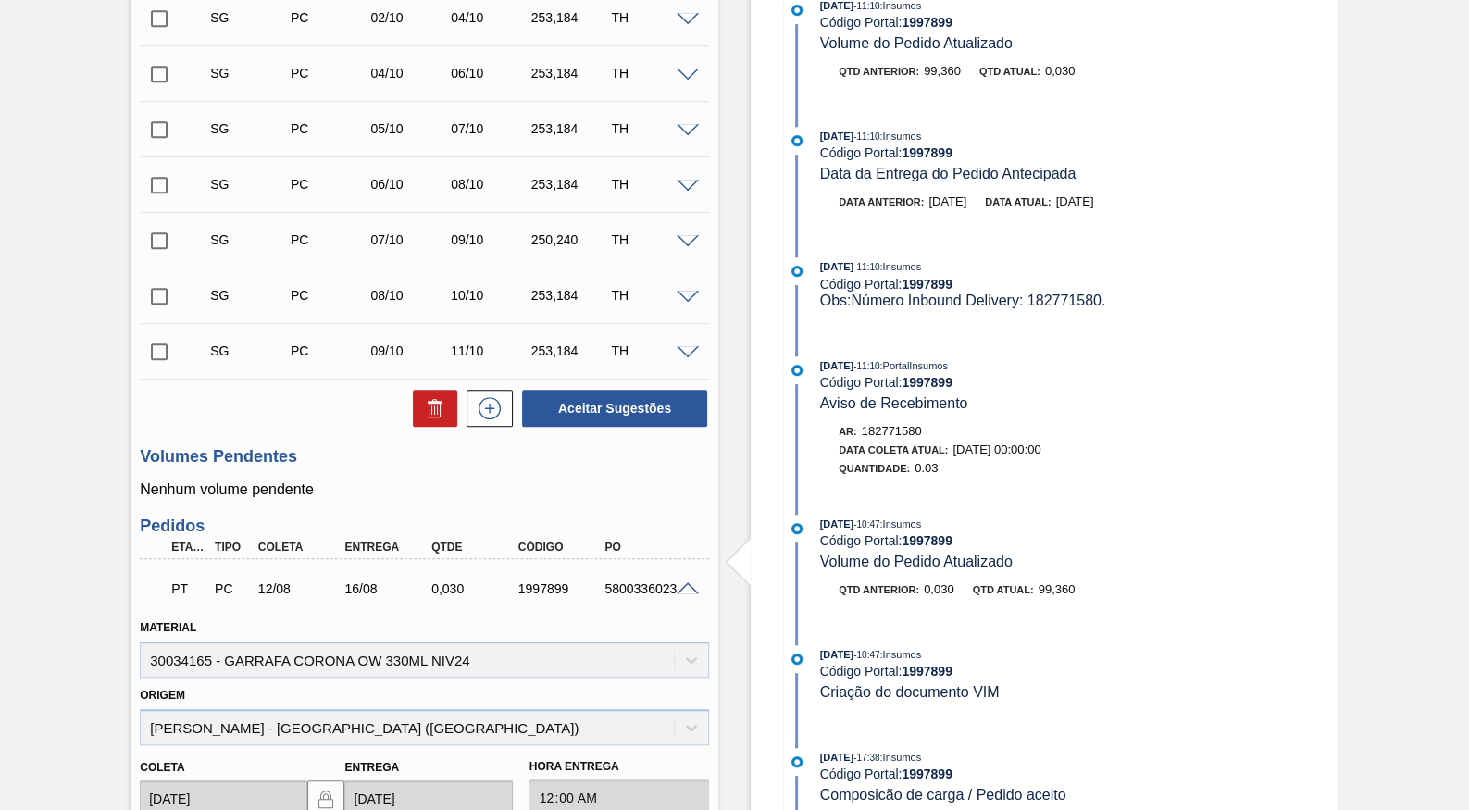
click at [688, 590] on div "5800336023" at bounding box center [647, 588] width 95 height 15
click at [688, 582] on span at bounding box center [688, 589] width 22 height 14
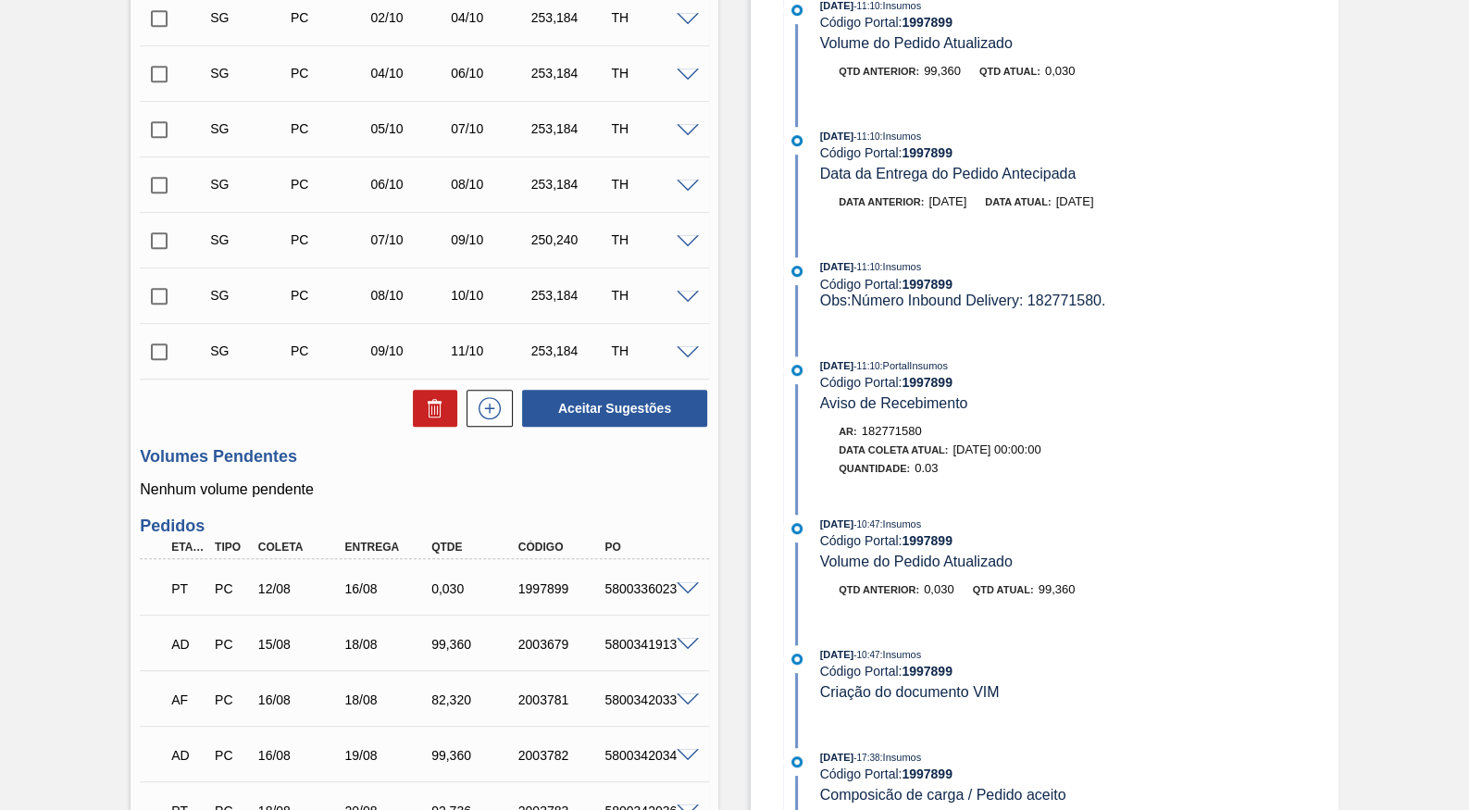
click at [676, 581] on div at bounding box center [690, 587] width 37 height 14
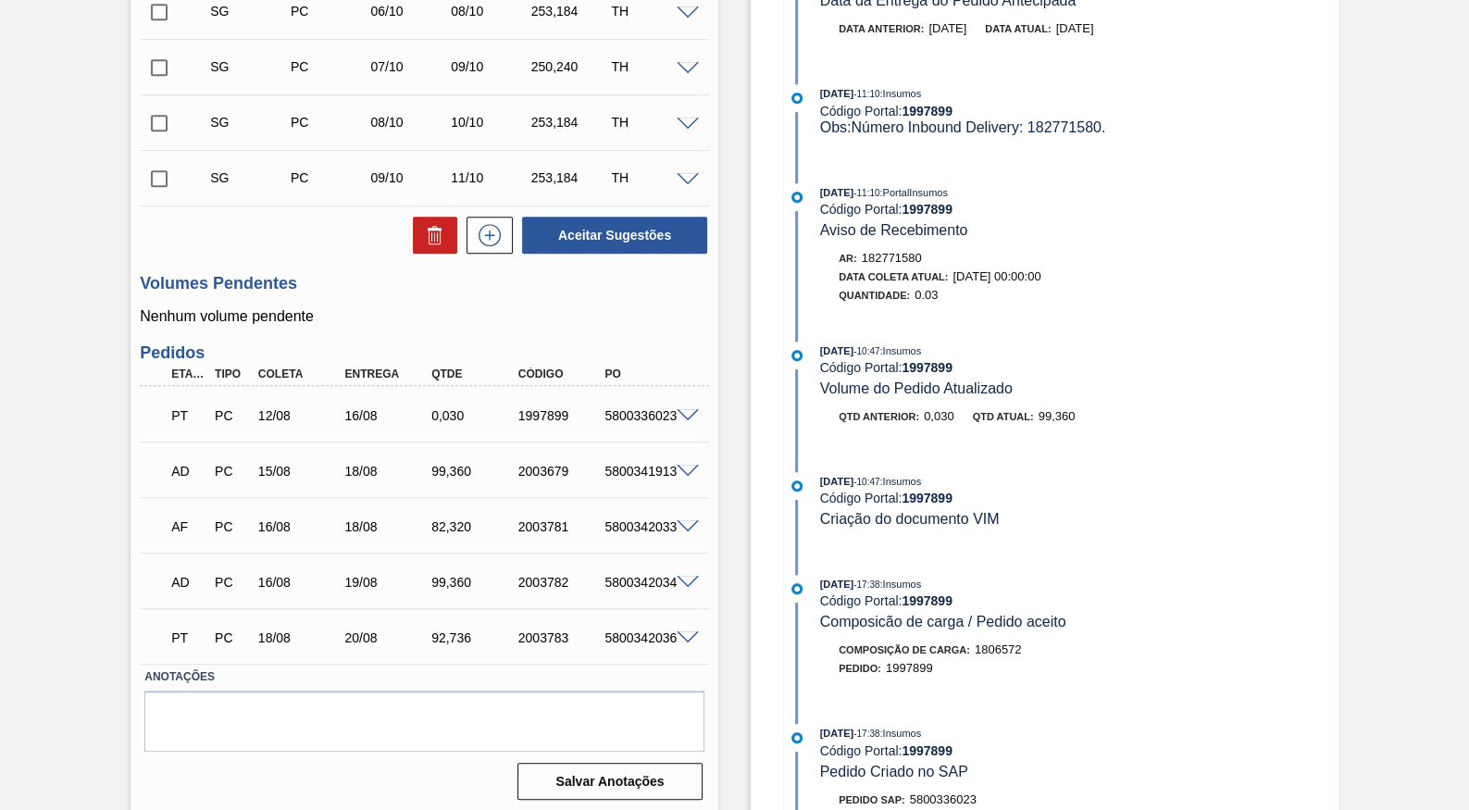
click at [607, 403] on div "PT PC 12/08 16/08 0,030 1997899 5800336023" at bounding box center [419, 413] width 520 height 37
click at [611, 401] on div "PT PC 12/08 16/08 0,030 1997899 5800336023" at bounding box center [419, 413] width 520 height 37
copy div "5800336023"
drag, startPoint x: 346, startPoint y: 475, endPoint x: 391, endPoint y: 467, distance: 45.2
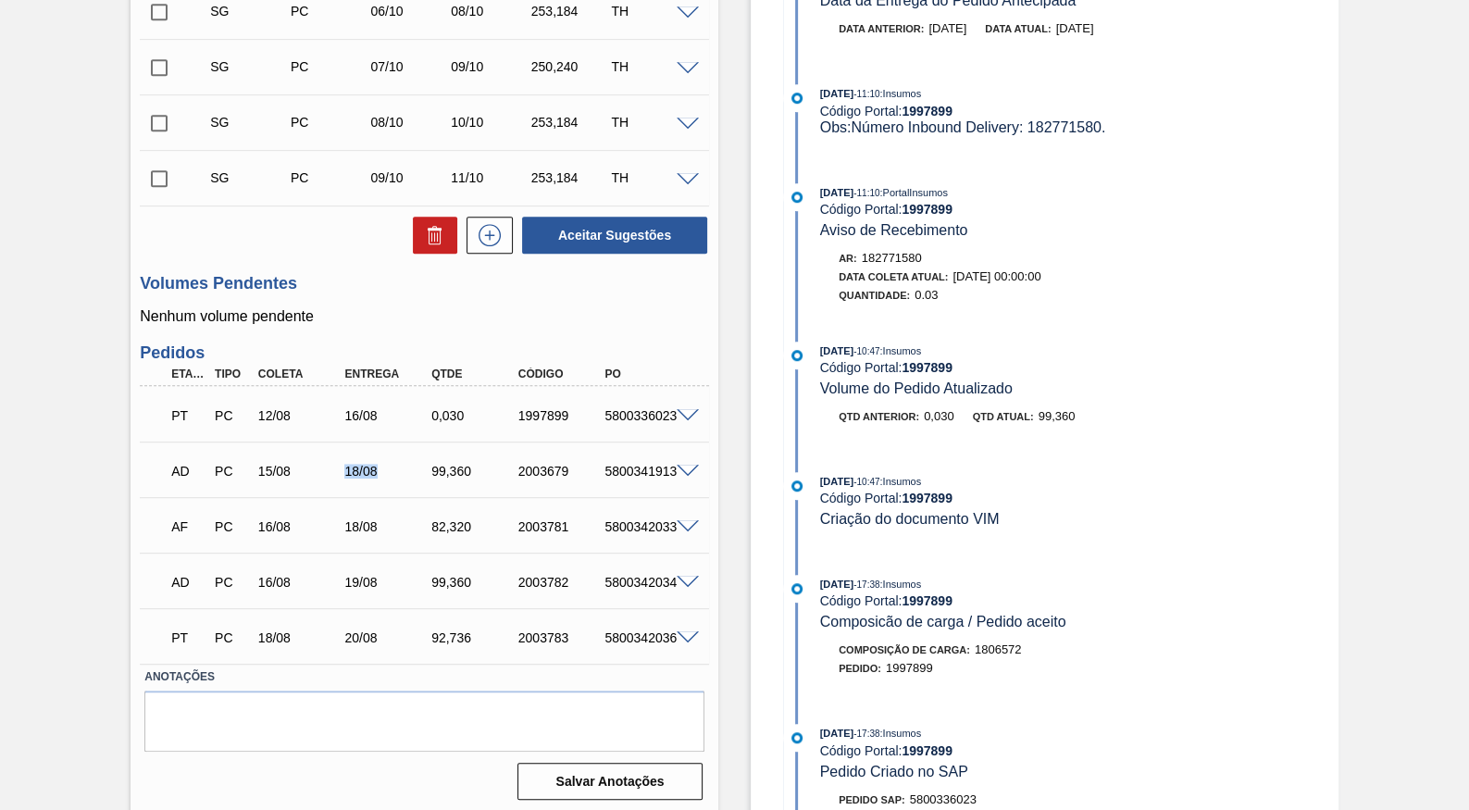
click at [391, 467] on div "AD PC 15/08 18/08 99,[PHONE_NUMBER] 5800341913" at bounding box center [419, 469] width 520 height 37
drag, startPoint x: 356, startPoint y: 522, endPoint x: 382, endPoint y: 519, distance: 26.1
click at [382, 519] on div "18/08" at bounding box center [387, 526] width 95 height 15
drag, startPoint x: 333, startPoint y: 591, endPoint x: 382, endPoint y: 618, distance: 56.4
click at [391, 594] on div "AD PC 16/08 19/08 99,[PHONE_NUMBER] 5800342034" at bounding box center [419, 580] width 520 height 37
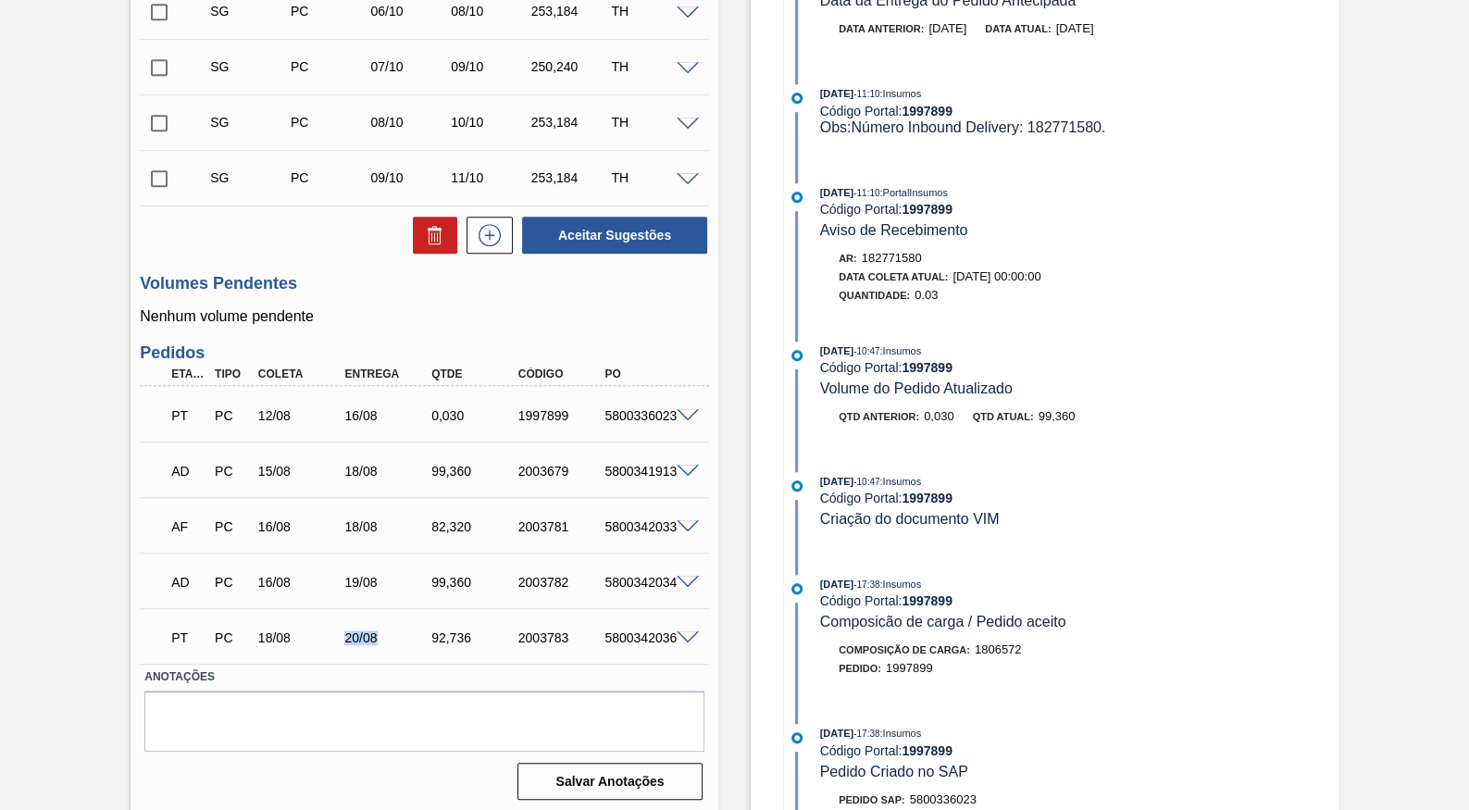
drag, startPoint x: 337, startPoint y: 641, endPoint x: 426, endPoint y: 640, distance: 88.9
click at [426, 640] on div "PT PC 18/08 20/08 92,[PHONE_NUMBER] 5800342036" at bounding box center [419, 635] width 520 height 37
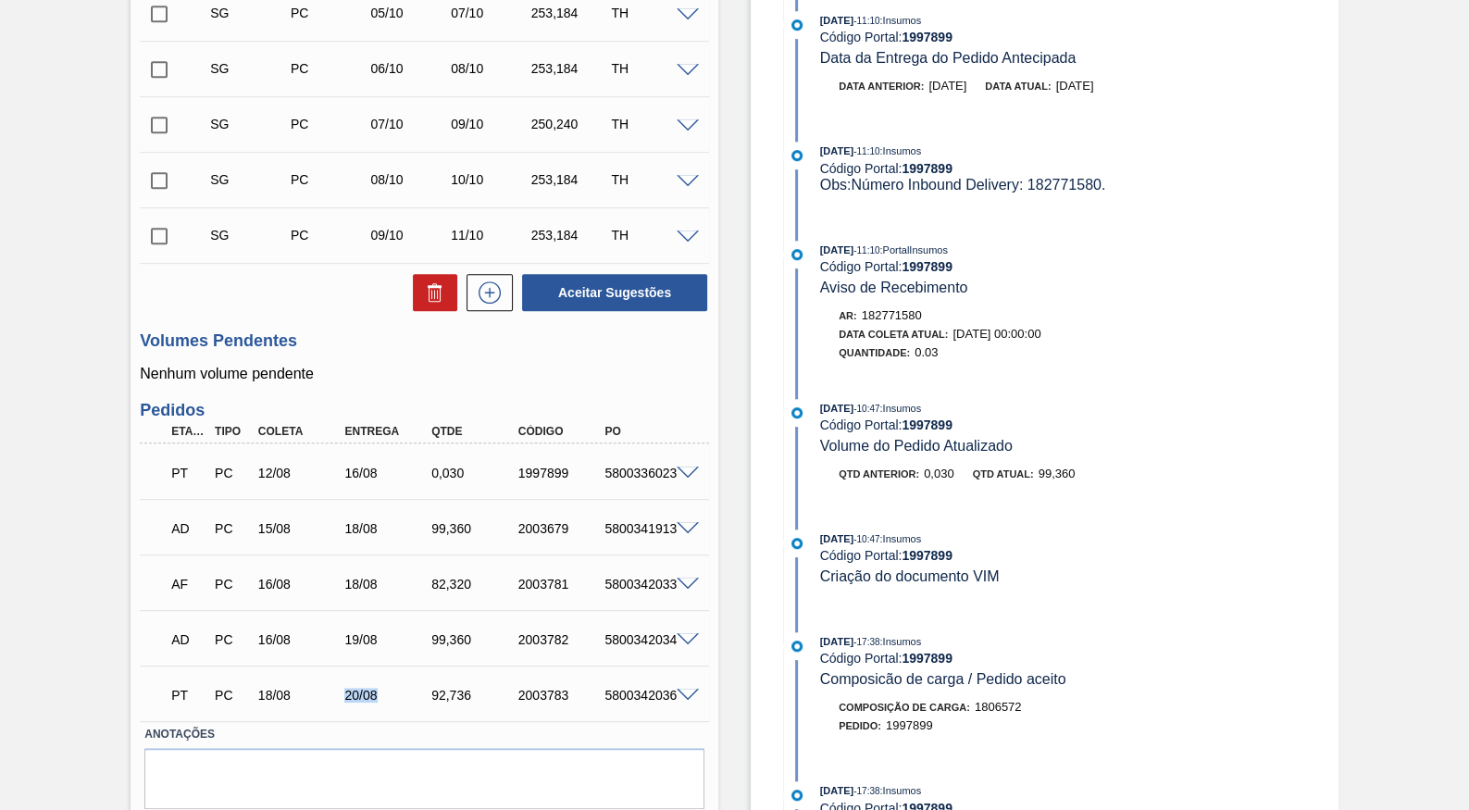
scroll to position [836, 0]
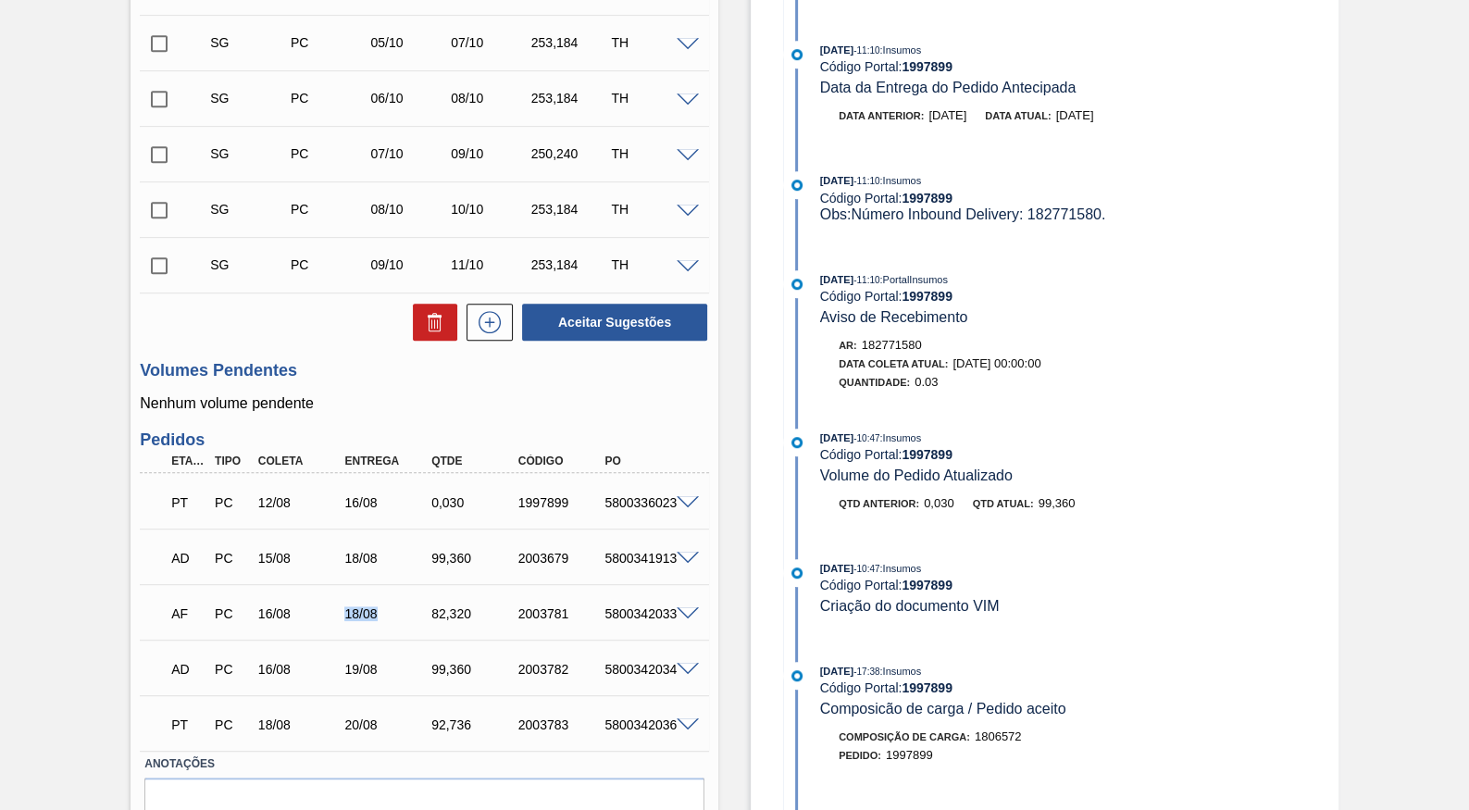
drag, startPoint x: 311, startPoint y: 600, endPoint x: 402, endPoint y: 603, distance: 90.8
click at [402, 603] on div "AF PC 16/08 18/08 82,[PHONE_NUMBER] 5800342033" at bounding box center [419, 611] width 520 height 37
drag, startPoint x: 254, startPoint y: 606, endPoint x: 303, endPoint y: 612, distance: 49.4
click at [303, 612] on div "16/08" at bounding box center [301, 613] width 95 height 15
